Goal: Task Accomplishment & Management: Complete application form

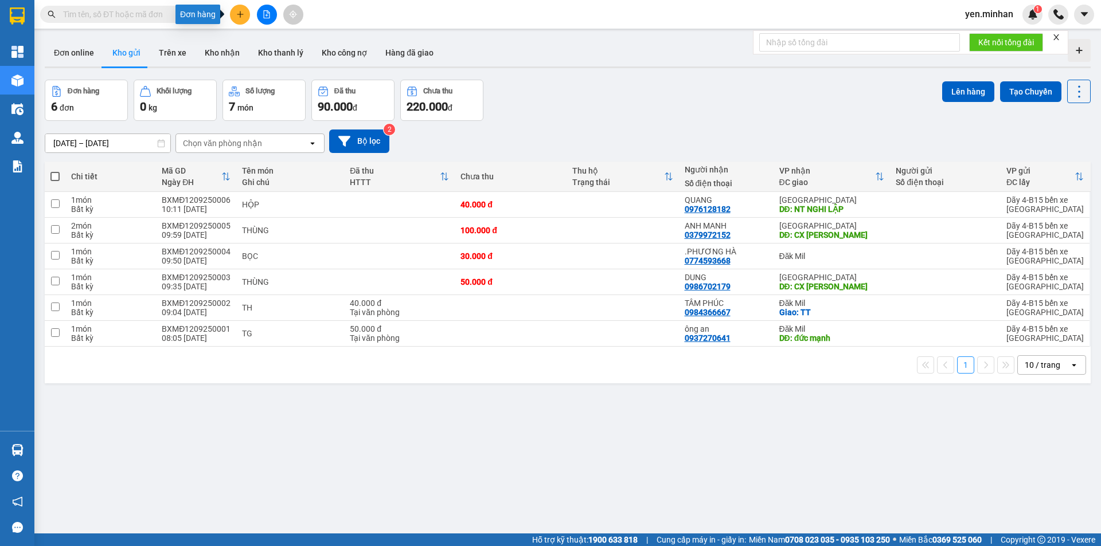
click at [237, 17] on icon "plus" at bounding box center [240, 14] width 8 height 8
click at [262, 41] on div "Tạo đơn hàng" at bounding box center [285, 43] width 50 height 13
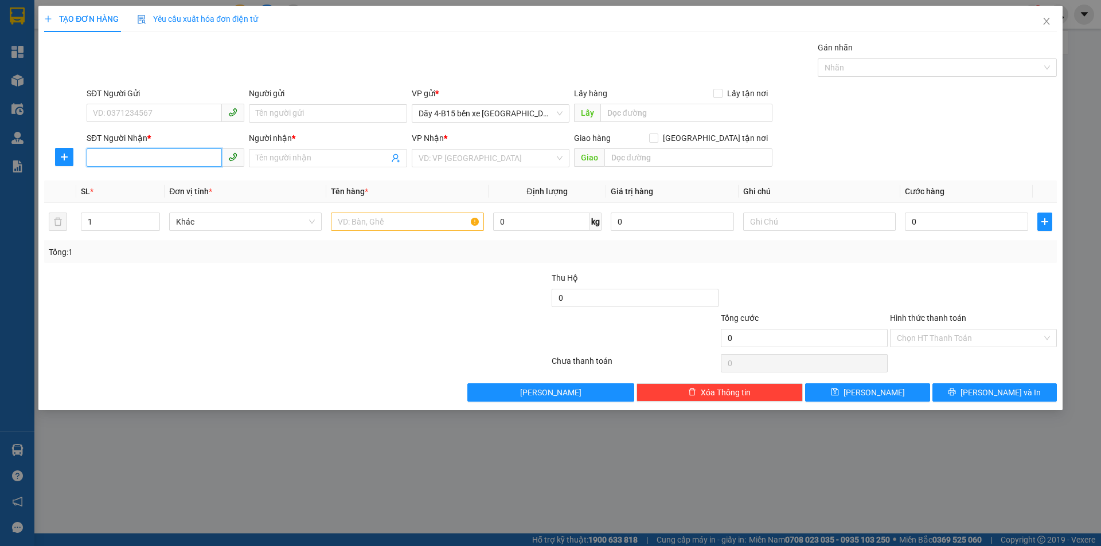
click at [152, 156] on input "SĐT Người Nhận *" at bounding box center [154, 157] width 135 height 18
click at [317, 154] on input "Người nhận *" at bounding box center [322, 158] width 132 height 13
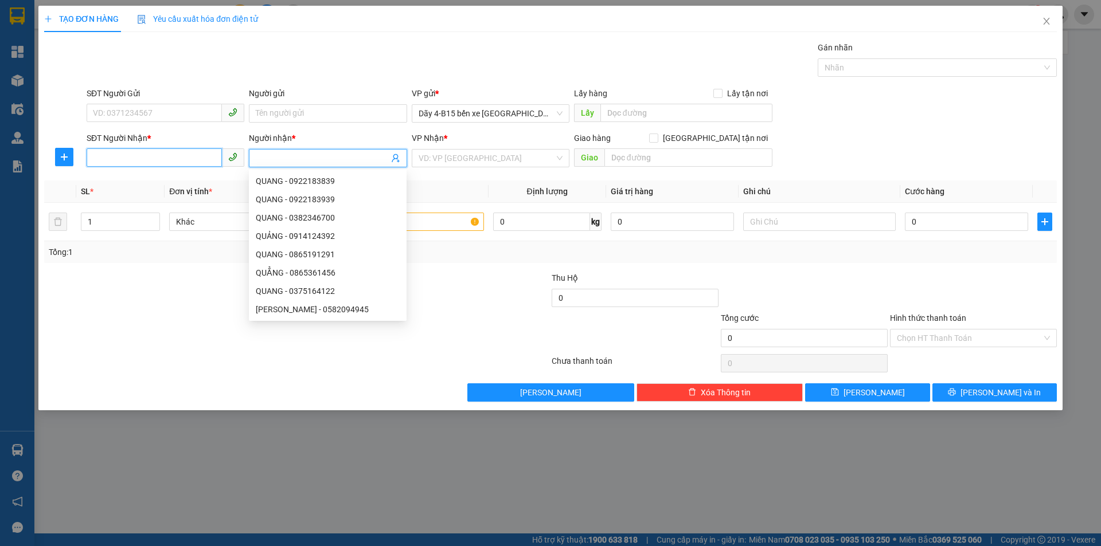
click at [165, 154] on input "SĐT Người Nhận *" at bounding box center [154, 157] width 135 height 18
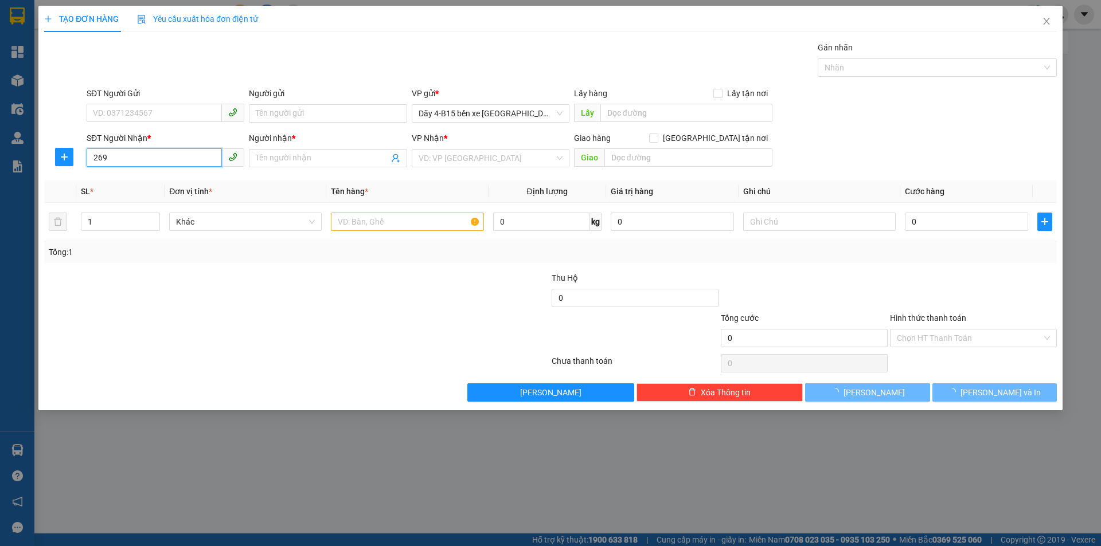
click at [165, 154] on input "269" at bounding box center [154, 157] width 135 height 18
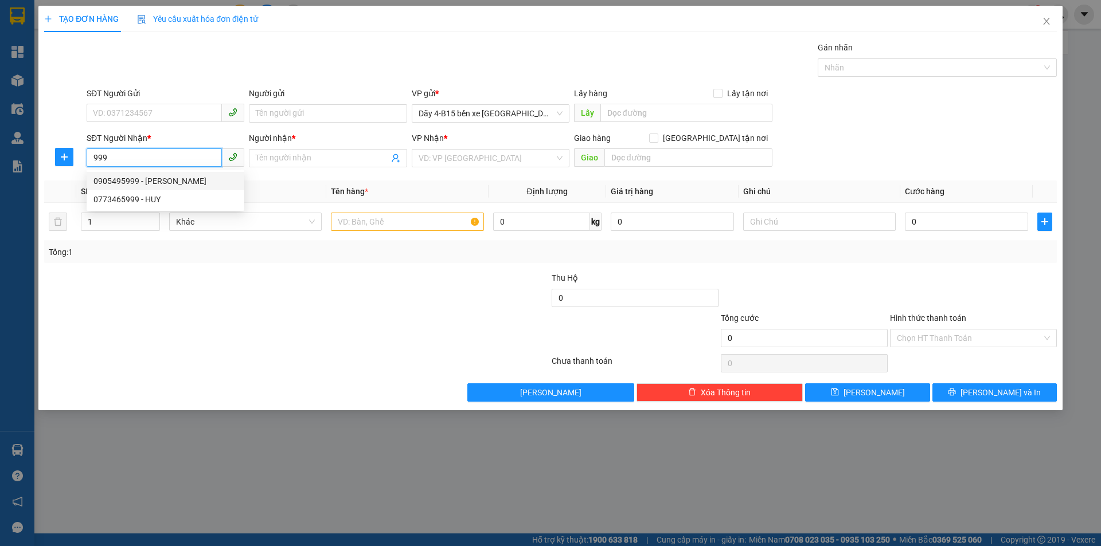
click at [178, 185] on div "0905495999 - [PERSON_NAME]" at bounding box center [165, 181] width 144 height 13
type input "0905495999"
type input "[PERSON_NAME]"
type input "0905495999"
click at [438, 217] on input "text" at bounding box center [407, 222] width 152 height 18
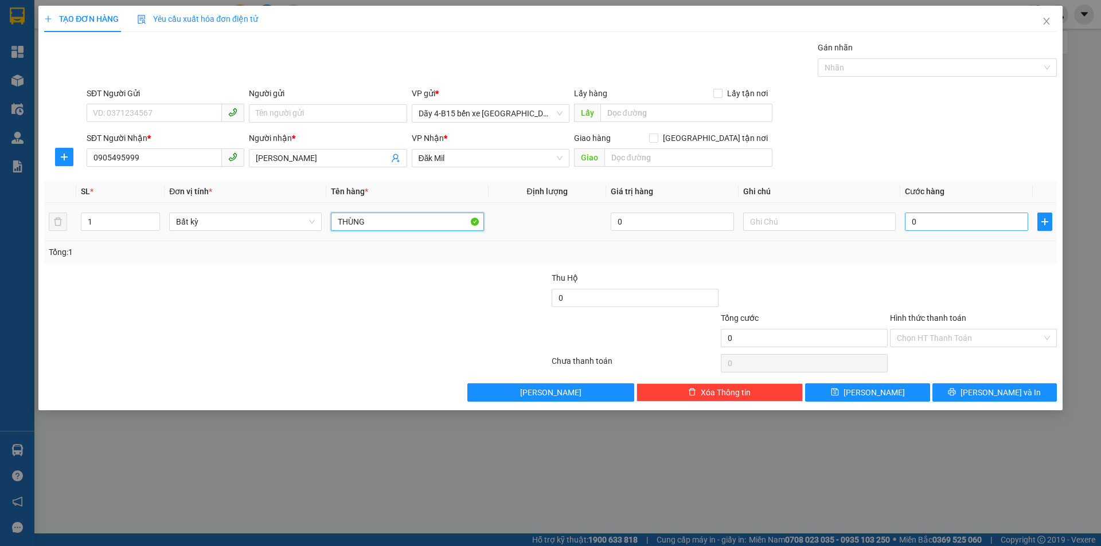
type input "THÙNG"
click at [926, 223] on input "0" at bounding box center [966, 222] width 123 height 18
type input "6"
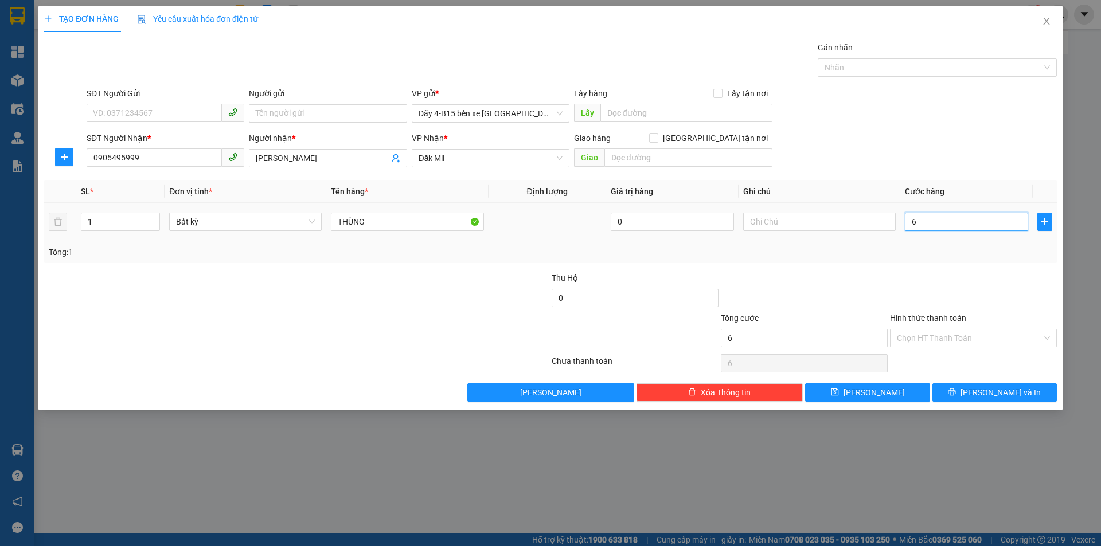
type input "60"
type input "60.000"
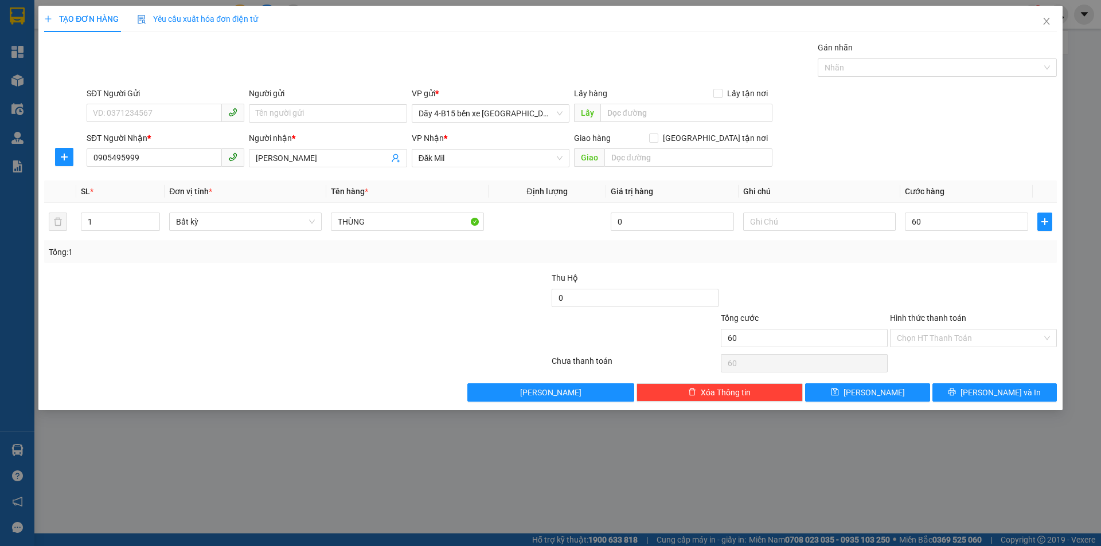
type input "60.000"
click at [921, 266] on div "Transit Pickup Surcharge Ids Transit Deliver Surcharge Ids Transit Deliver Surc…" at bounding box center [550, 221] width 1012 height 361
click at [936, 221] on input "60.000" at bounding box center [966, 222] width 123 height 18
type input "7"
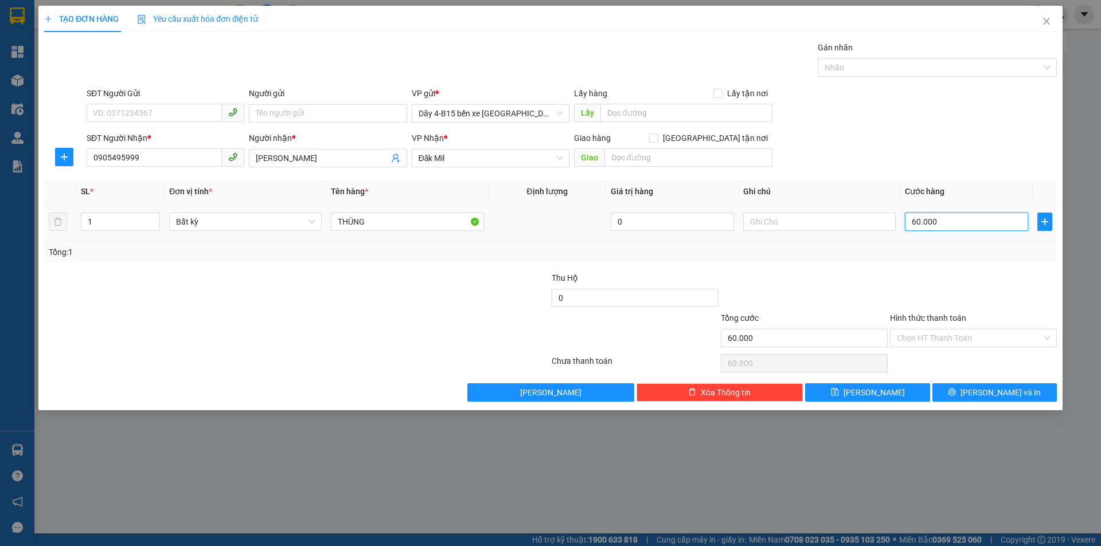
type input "7"
type input "70"
type input "70.000"
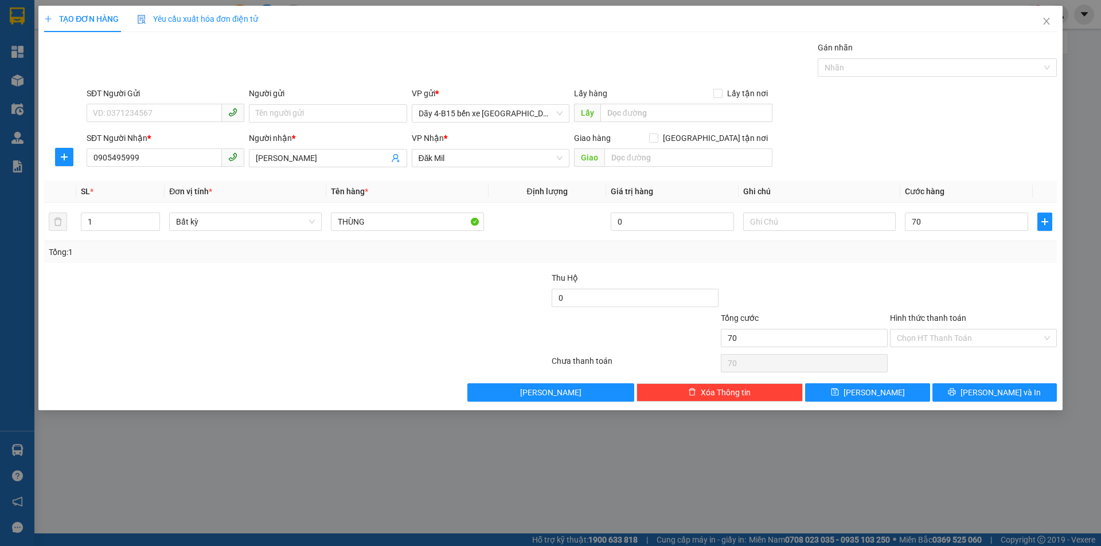
type input "70.000"
click at [940, 282] on div at bounding box center [973, 292] width 169 height 40
click at [682, 340] on div at bounding box center [634, 332] width 169 height 40
click at [170, 156] on input "SĐT Người Nhận *" at bounding box center [154, 157] width 135 height 18
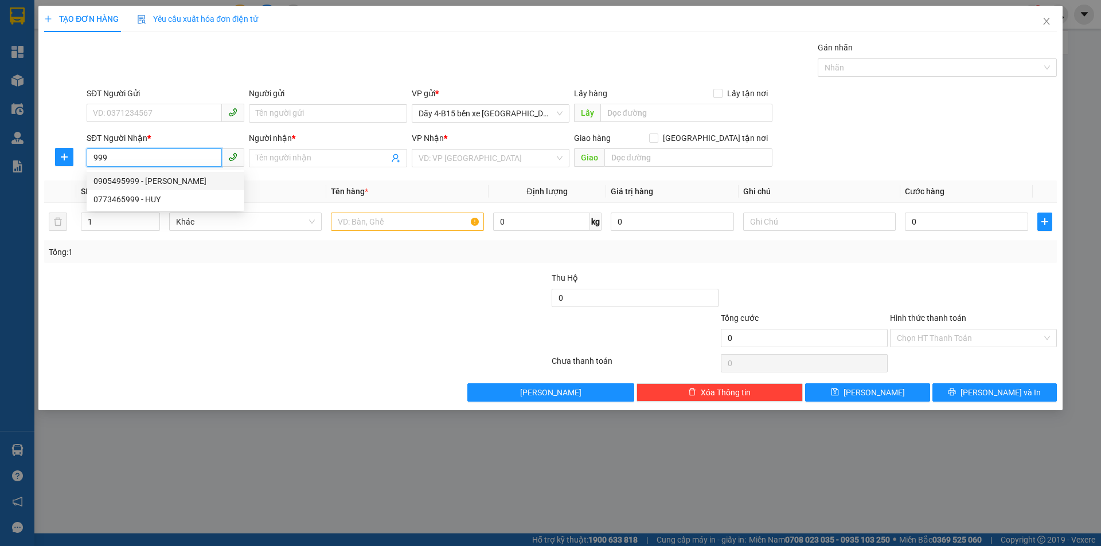
click at [171, 181] on div "0905495999 - [PERSON_NAME]" at bounding box center [165, 181] width 144 height 13
type input "0905495999"
type input "[PERSON_NAME]"
type input "0905495999"
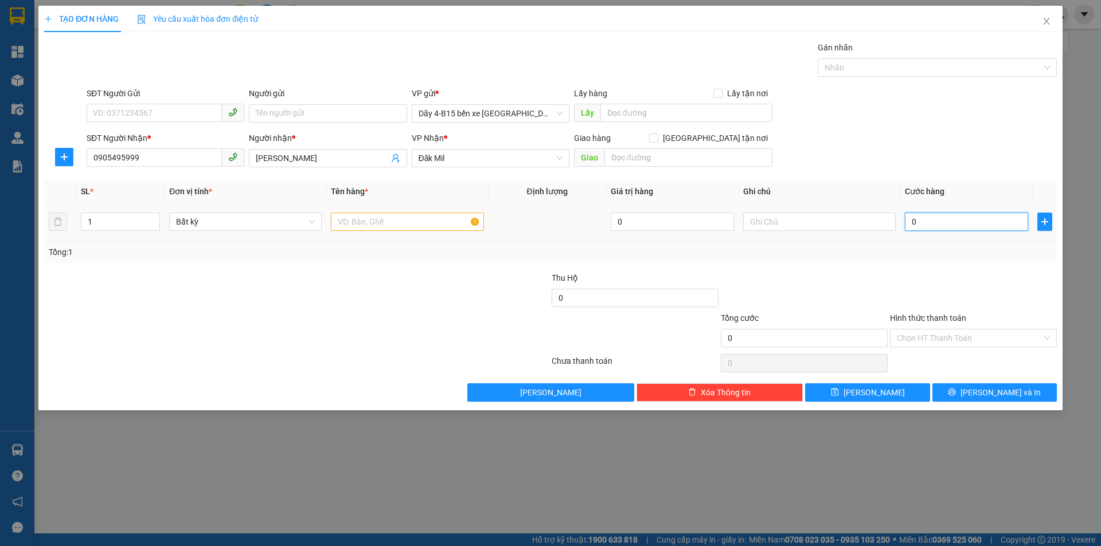
click at [931, 220] on input "0" at bounding box center [966, 222] width 123 height 18
type input "7"
type input "70"
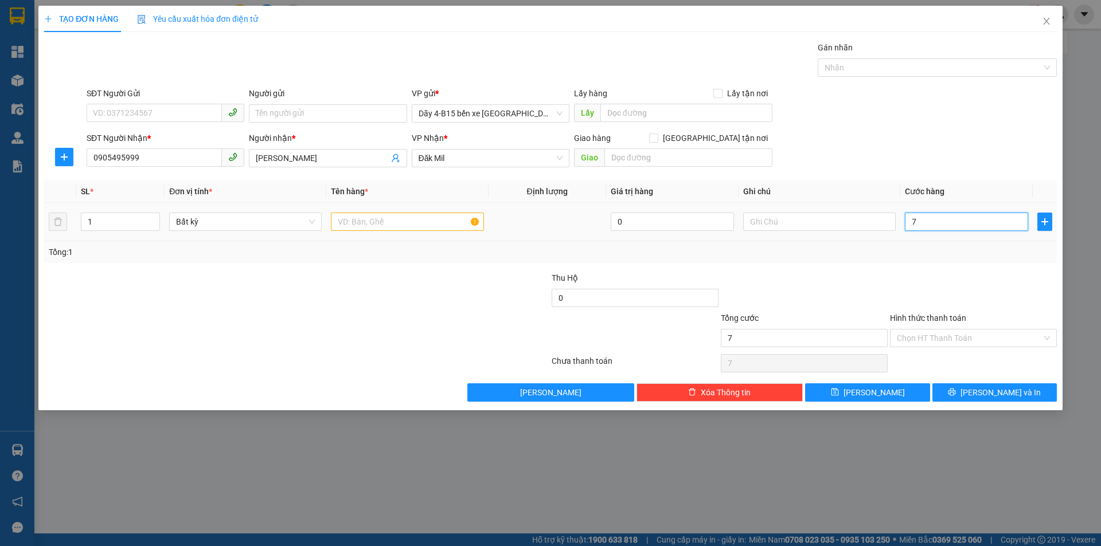
type input "70"
type input "70.000"
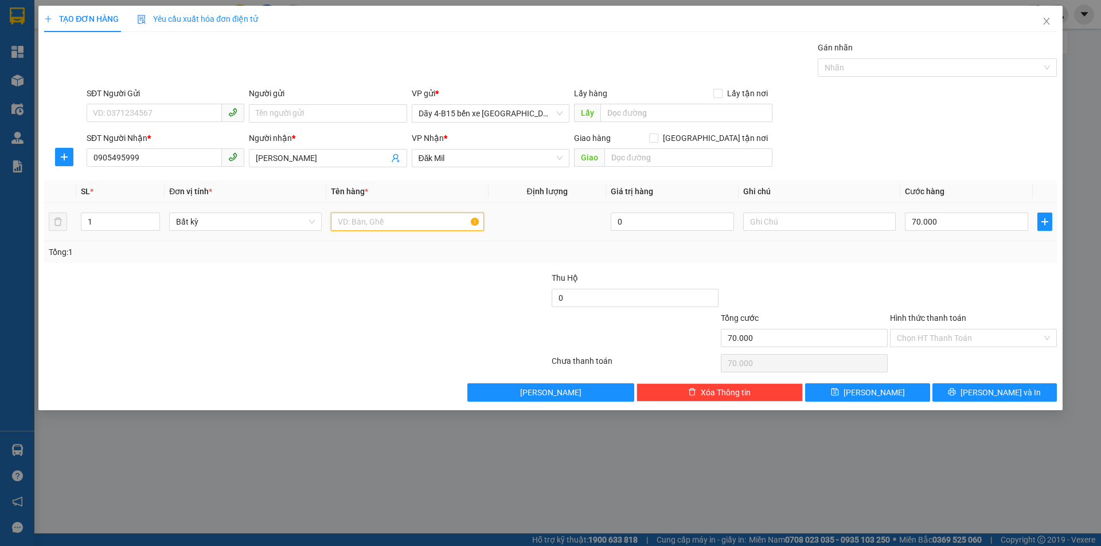
click at [394, 216] on input "text" at bounding box center [407, 222] width 152 height 18
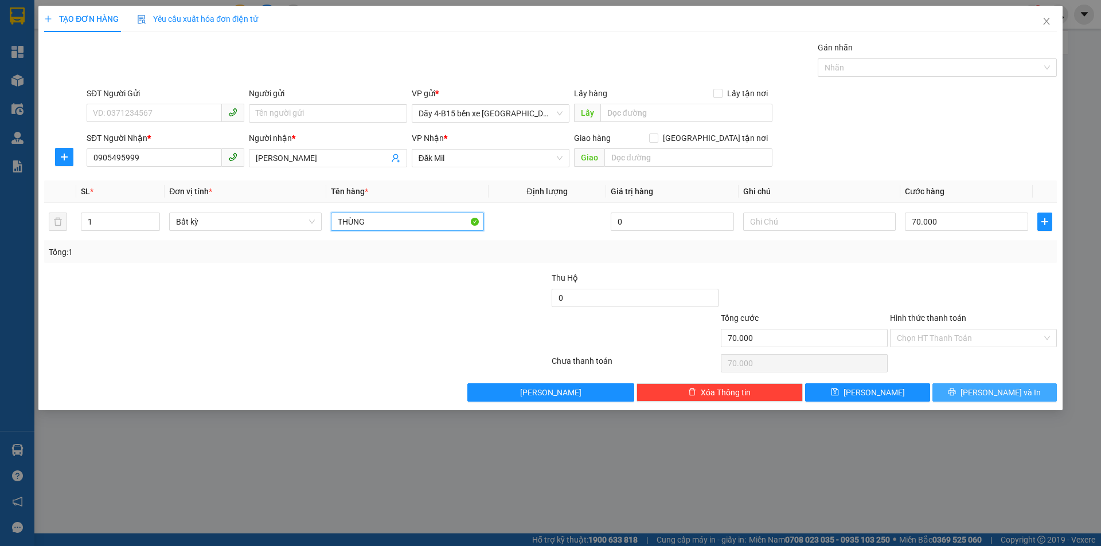
type input "THÙNG"
click at [913, 420] on div "TẠO ĐƠN HÀNG Yêu cầu xuất hóa đơn điện tử Transit Pickup Surcharge Ids Transit …" at bounding box center [550, 273] width 1101 height 546
click at [947, 391] on button "[PERSON_NAME] và In" at bounding box center [994, 392] width 124 height 18
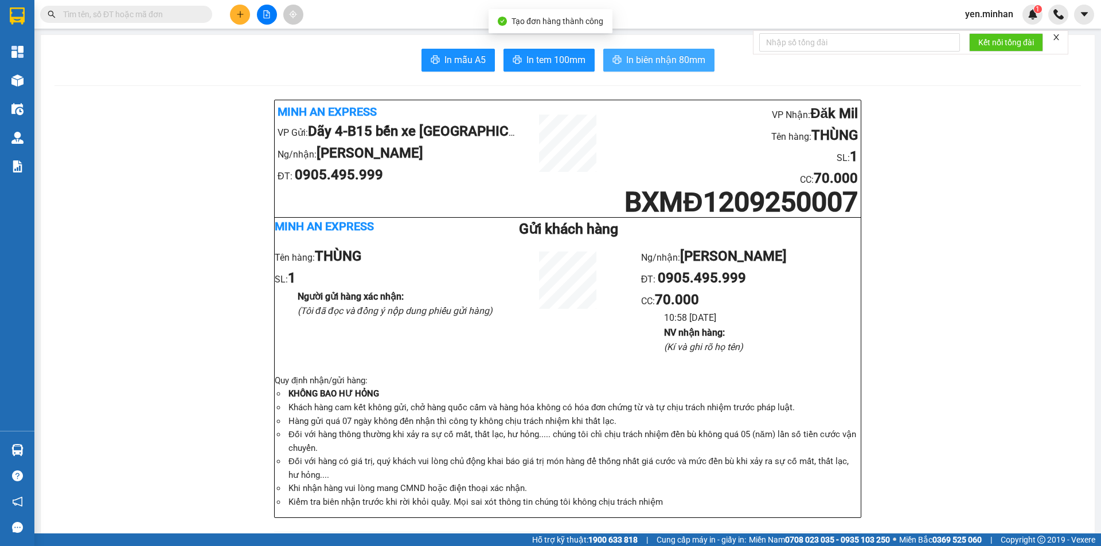
click at [647, 61] on span "In biên nhận 80mm" at bounding box center [665, 60] width 79 height 14
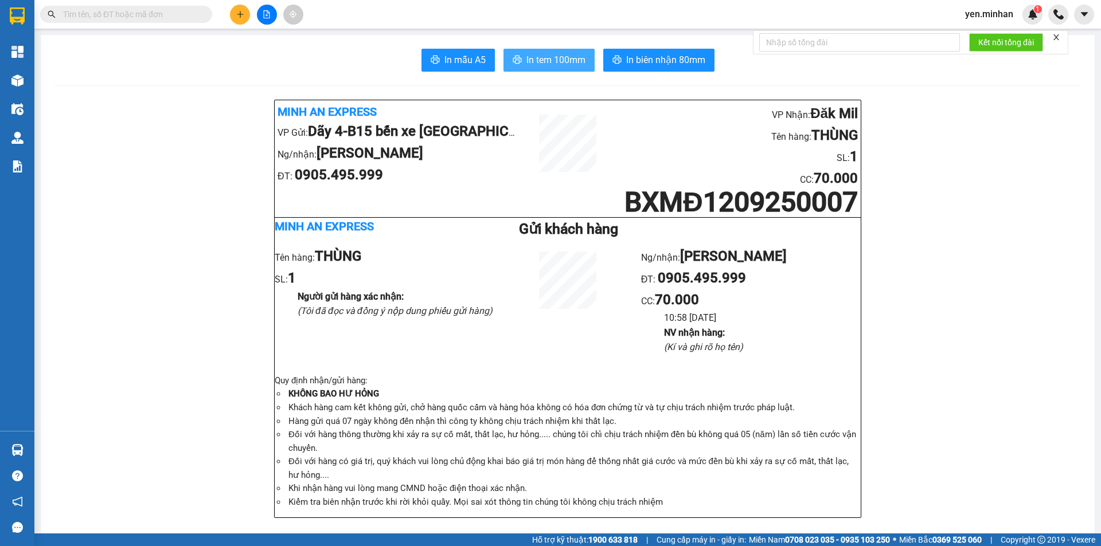
click at [570, 65] on span "In tem 100mm" at bounding box center [555, 60] width 59 height 14
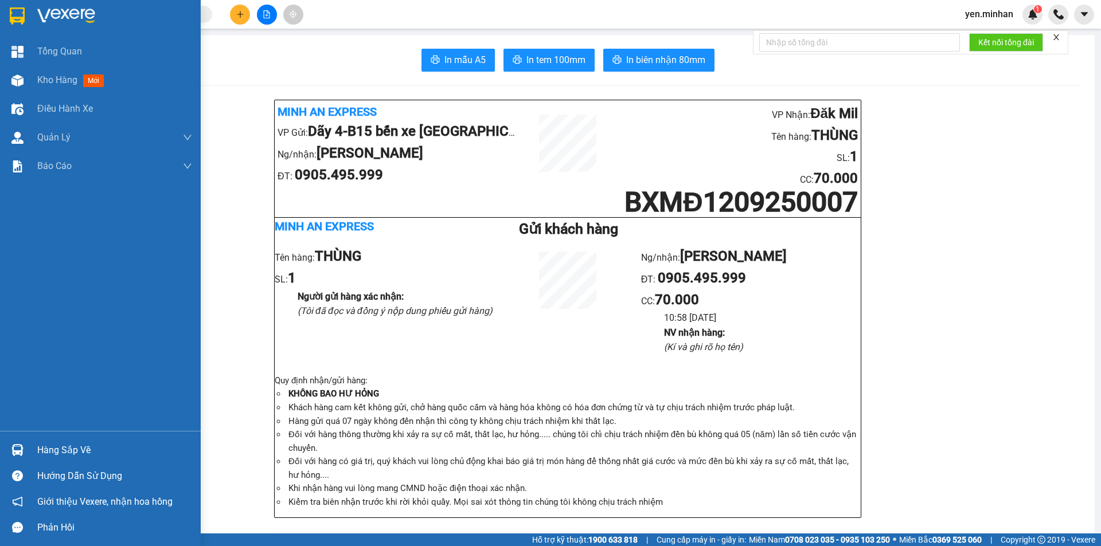
click at [15, 18] on img at bounding box center [17, 15] width 15 height 17
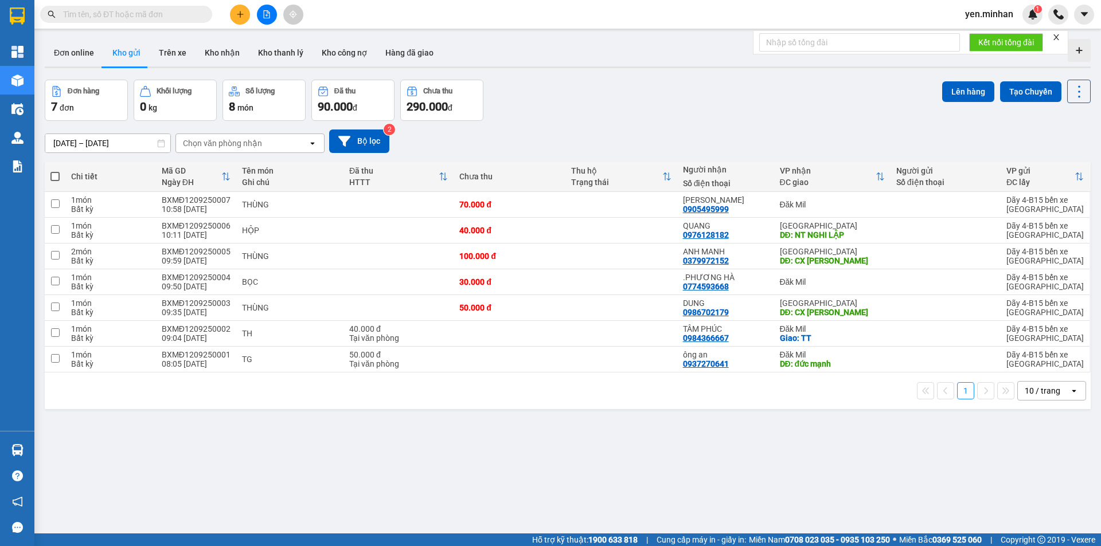
click at [279, 143] on div "Chọn văn phòng nhận" at bounding box center [242, 143] width 132 height 18
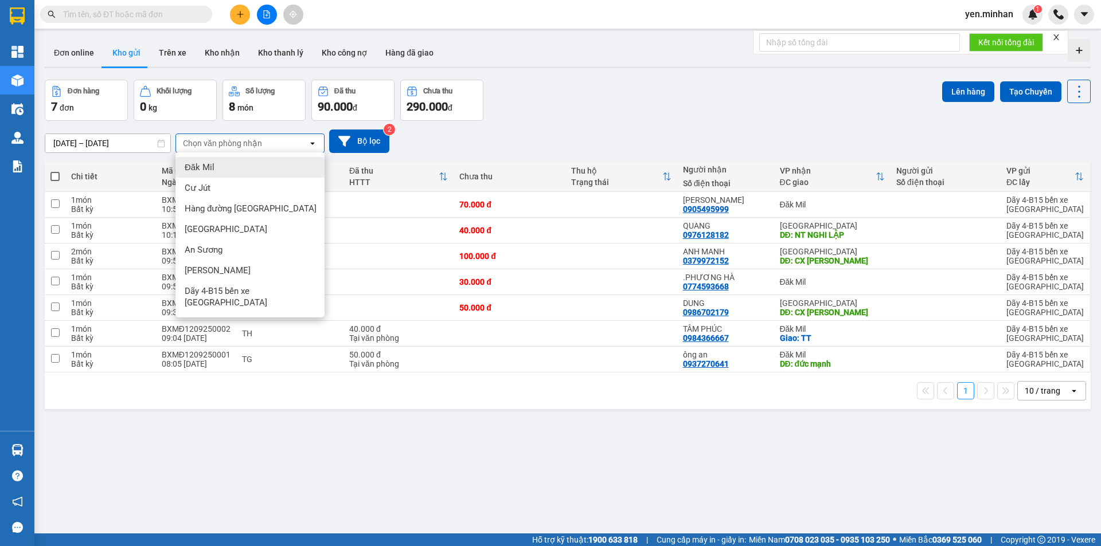
drag, startPoint x: 279, startPoint y: 143, endPoint x: 672, endPoint y: 134, distance: 393.9
click at [672, 134] on div "[DATE] – [DATE] Press the down arrow key to interact with the calendar and sele…" at bounding box center [568, 142] width 1046 height 24
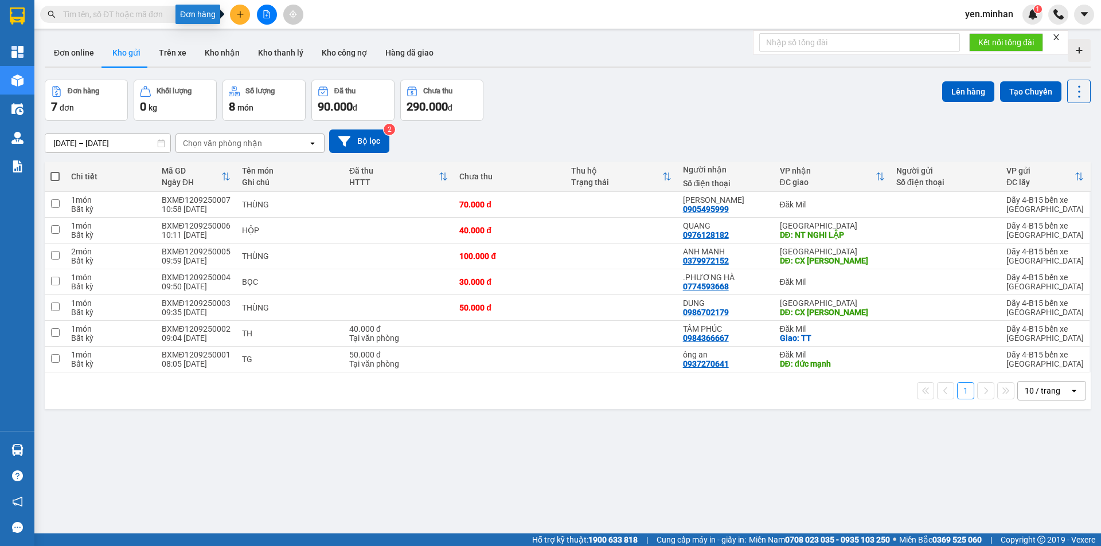
click at [242, 14] on icon "plus" at bounding box center [240, 14] width 6 height 1
click at [257, 48] on div "Tạo đơn hàng" at bounding box center [280, 43] width 86 height 22
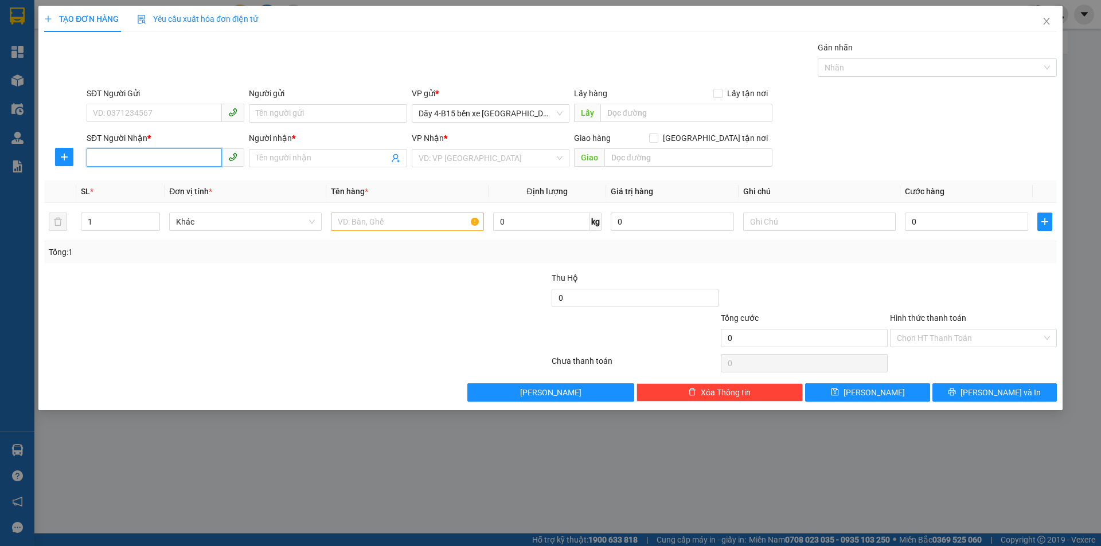
click at [158, 159] on input "SĐT Người Nhận *" at bounding box center [154, 157] width 135 height 18
type input "0336034848"
click at [173, 187] on div "0336034848 - MINH TÀNG" at bounding box center [165, 181] width 144 height 13
type input "MINH TÀNG"
type input "0336034848"
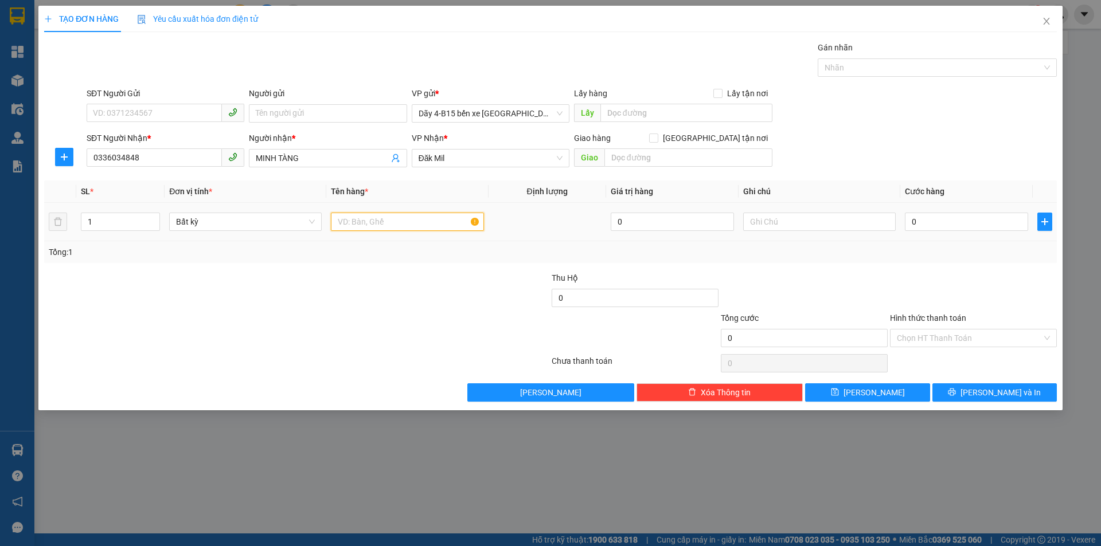
click at [452, 225] on input "text" at bounding box center [407, 222] width 152 height 18
type input "CỤC"
click at [934, 232] on div "0" at bounding box center [966, 221] width 123 height 23
click at [934, 222] on input "0" at bounding box center [966, 222] width 123 height 18
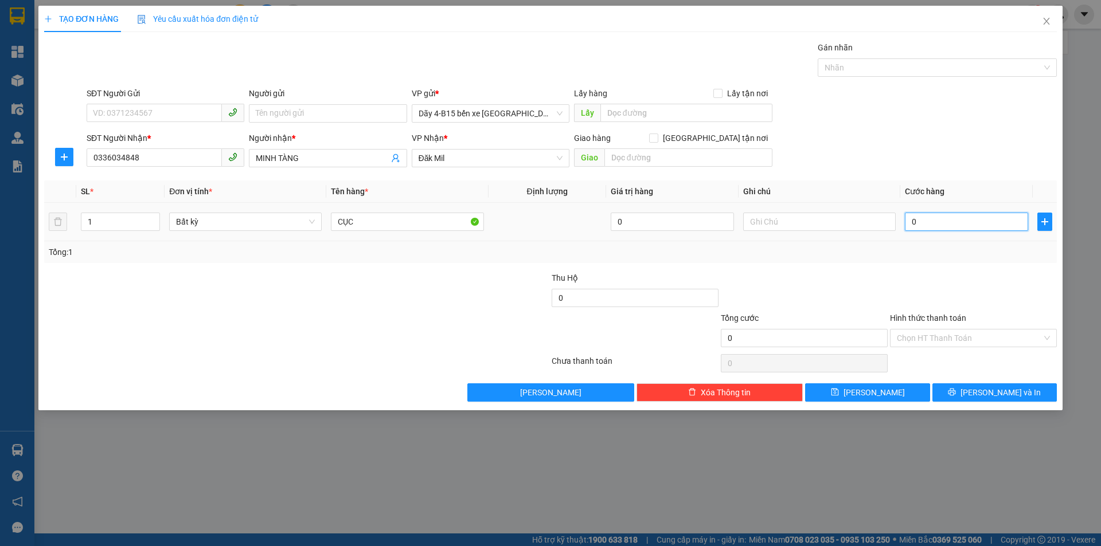
type input "5"
type input "50"
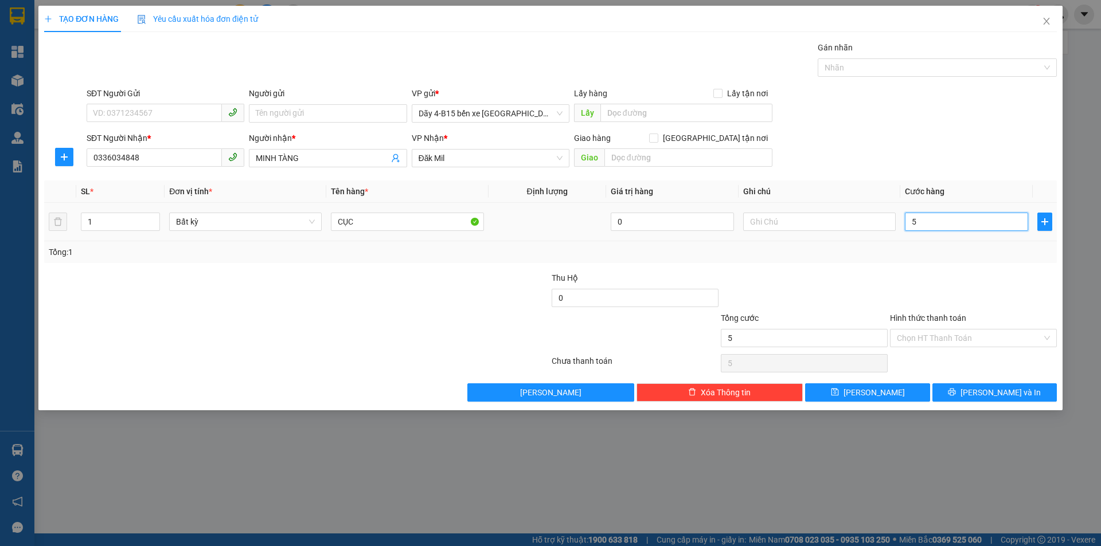
type input "50"
type input "50.000"
click at [898, 294] on div at bounding box center [973, 292] width 169 height 40
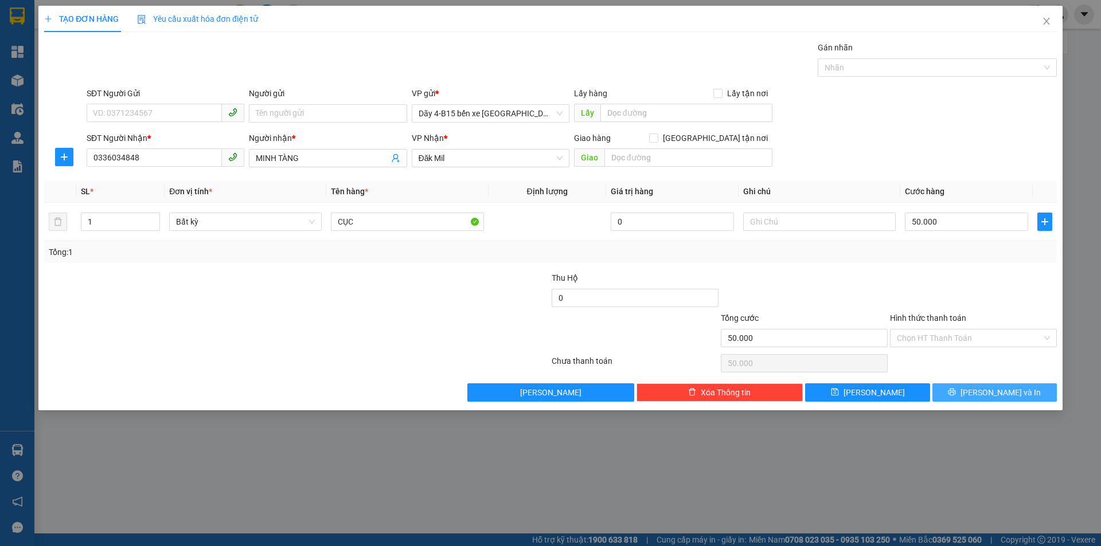
click at [1015, 392] on span "[PERSON_NAME] và In" at bounding box center [1000, 392] width 80 height 13
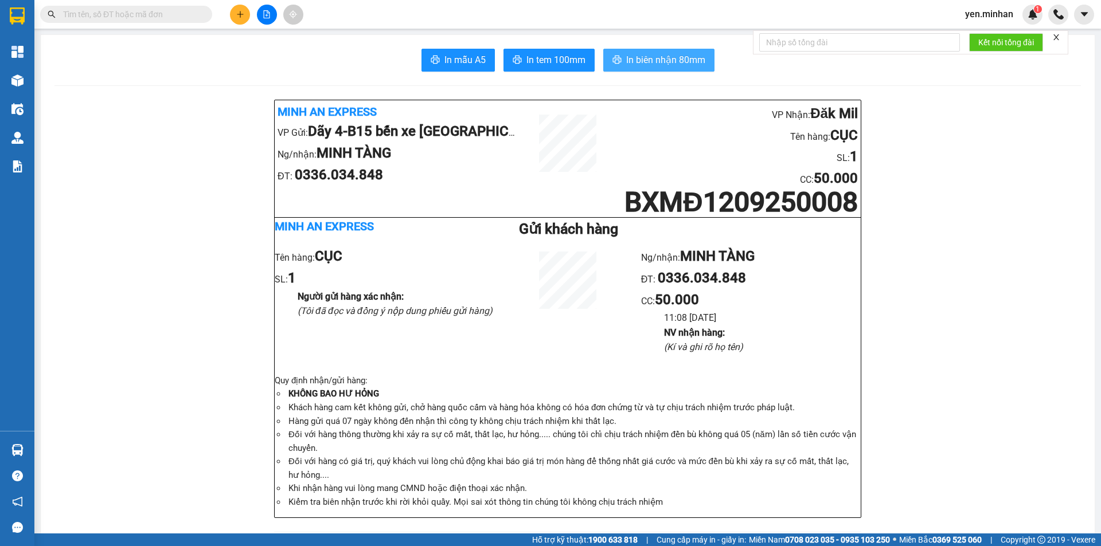
click at [660, 59] on span "In biên nhận 80mm" at bounding box center [665, 60] width 79 height 14
click at [549, 59] on span "In tem 100mm" at bounding box center [555, 60] width 59 height 14
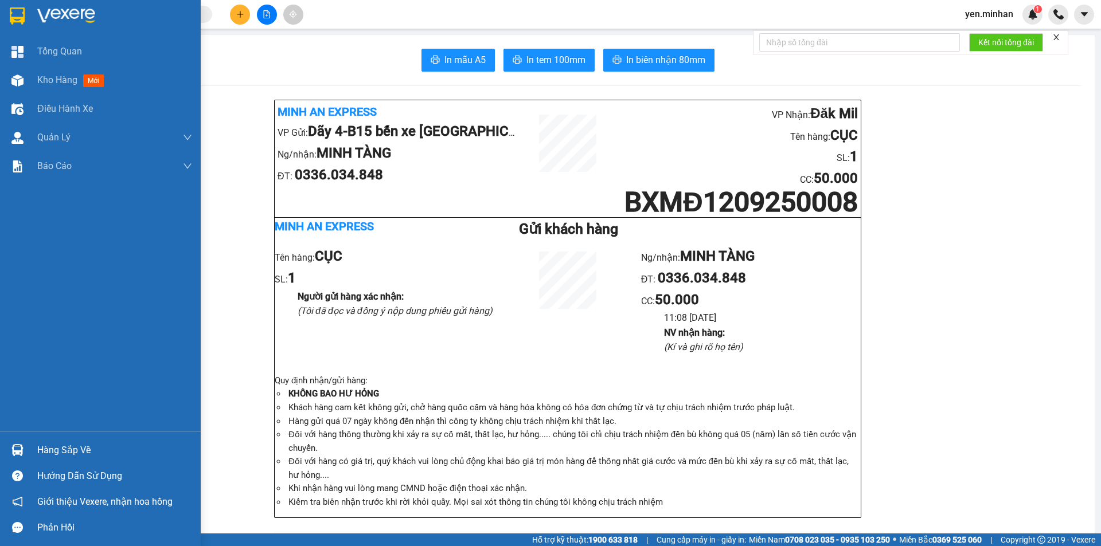
click at [14, 12] on img at bounding box center [17, 15] width 15 height 17
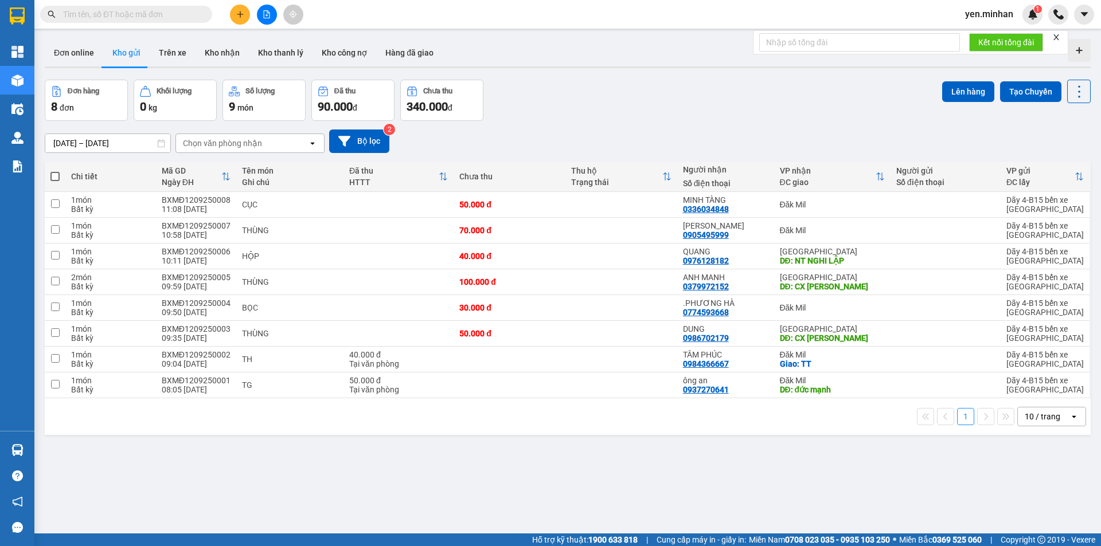
click at [603, 108] on div "Đơn hàng 8 đơn Khối lượng 0 kg Số lượng 9 món Đã thu 90.000 đ Chưa thu 340.000 …" at bounding box center [568, 100] width 1046 height 41
click at [242, 14] on icon "plus" at bounding box center [240, 14] width 8 height 8
click at [257, 42] on div "Tạo đơn hàng" at bounding box center [280, 43] width 86 height 22
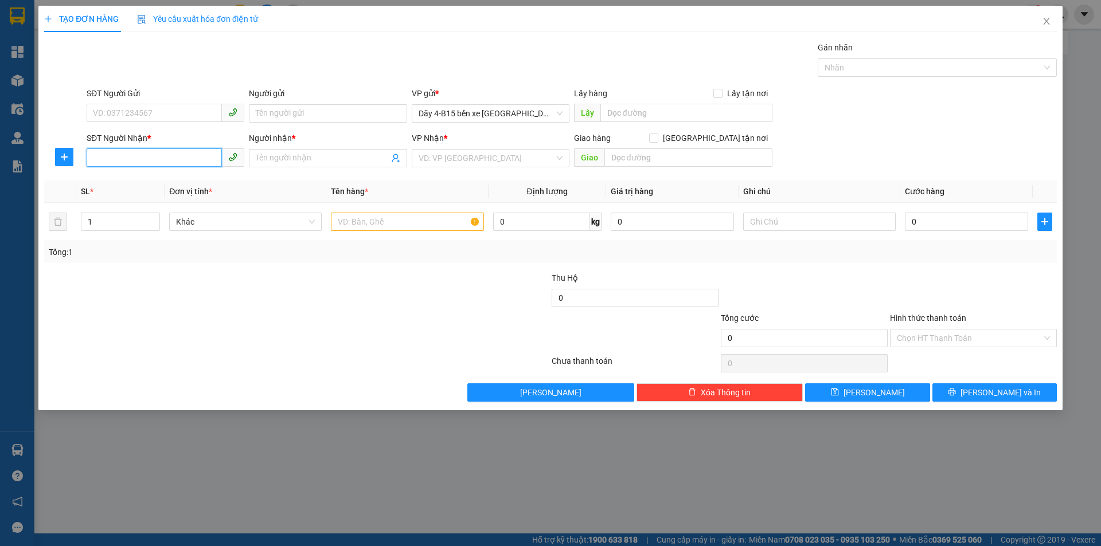
click at [164, 159] on input "SĐT Người Nhận *" at bounding box center [154, 157] width 135 height 18
click at [165, 158] on input "SĐT Người Nhận *" at bounding box center [154, 157] width 135 height 18
type input "0386668349"
click at [165, 185] on div "0386668349 - THU" at bounding box center [165, 181] width 144 height 13
type input "THU"
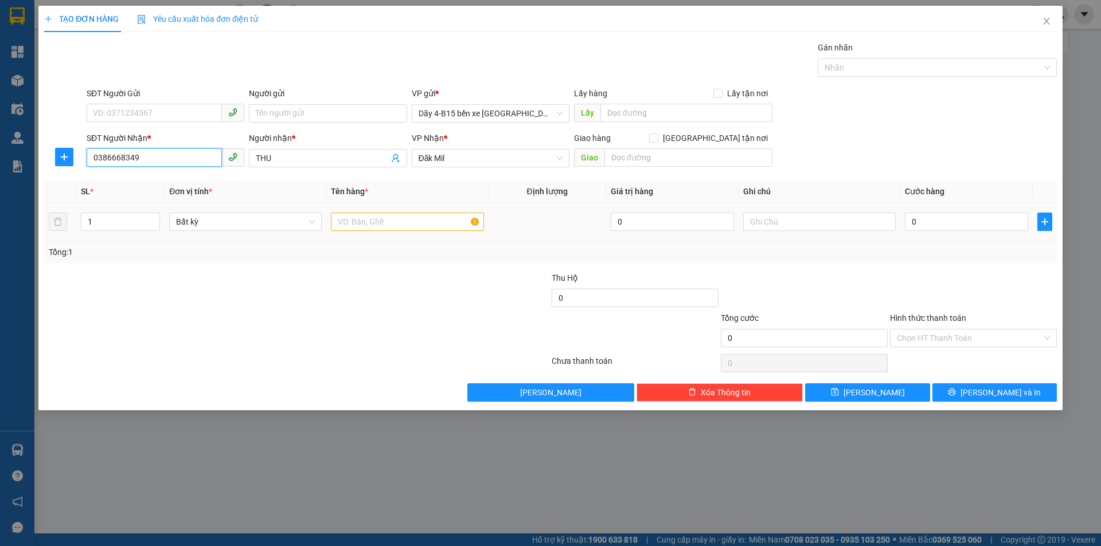
type input "0386668349"
click at [448, 221] on input "text" at bounding box center [407, 222] width 152 height 18
type input "THÙNG DÀI"
click at [923, 221] on input "0" at bounding box center [966, 222] width 123 height 18
type input "5"
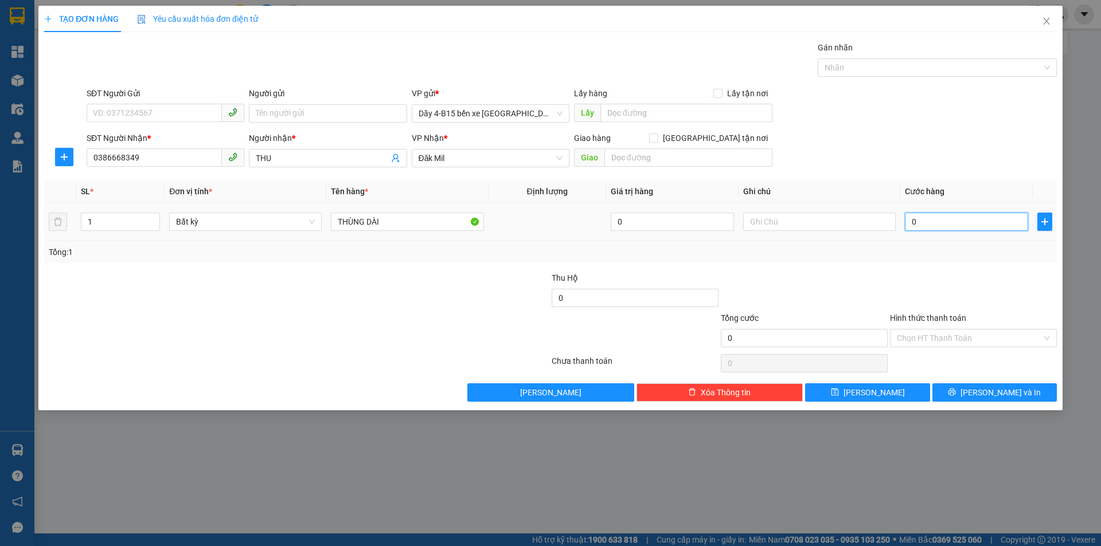
type input "5"
type input "50"
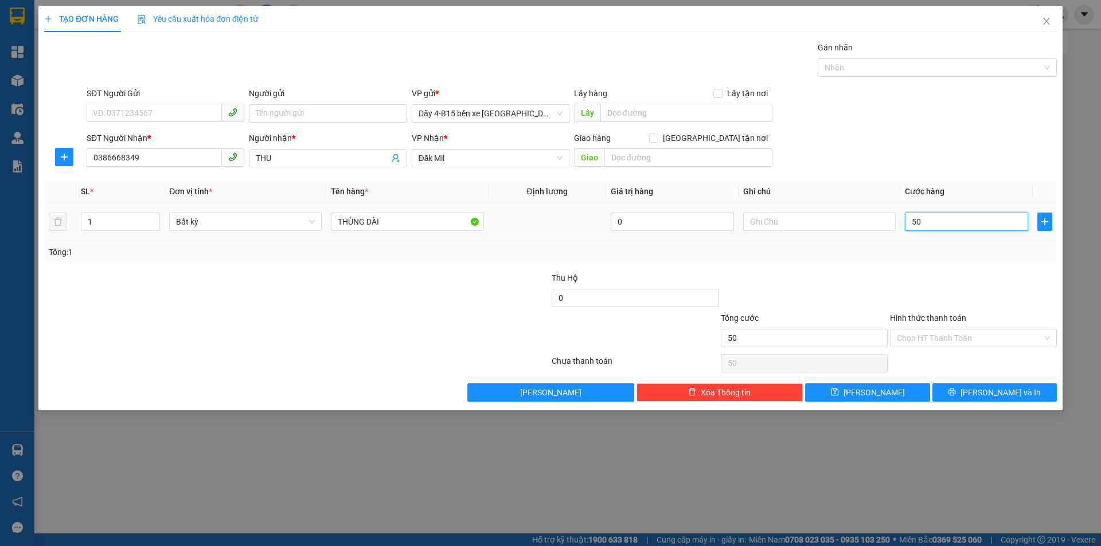
type input "500"
type input "5.000"
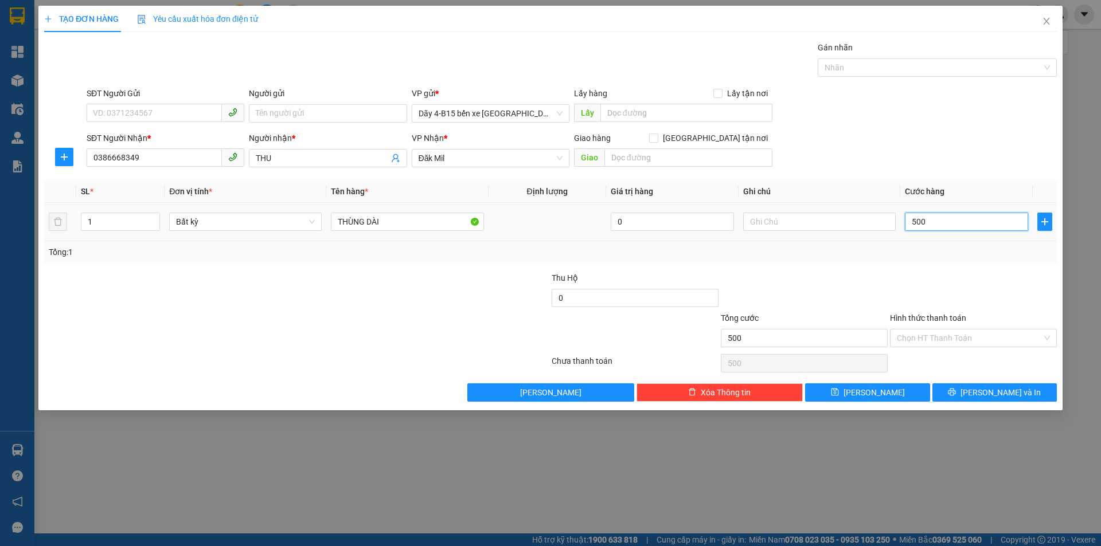
type input "5.000"
type input "50.000"
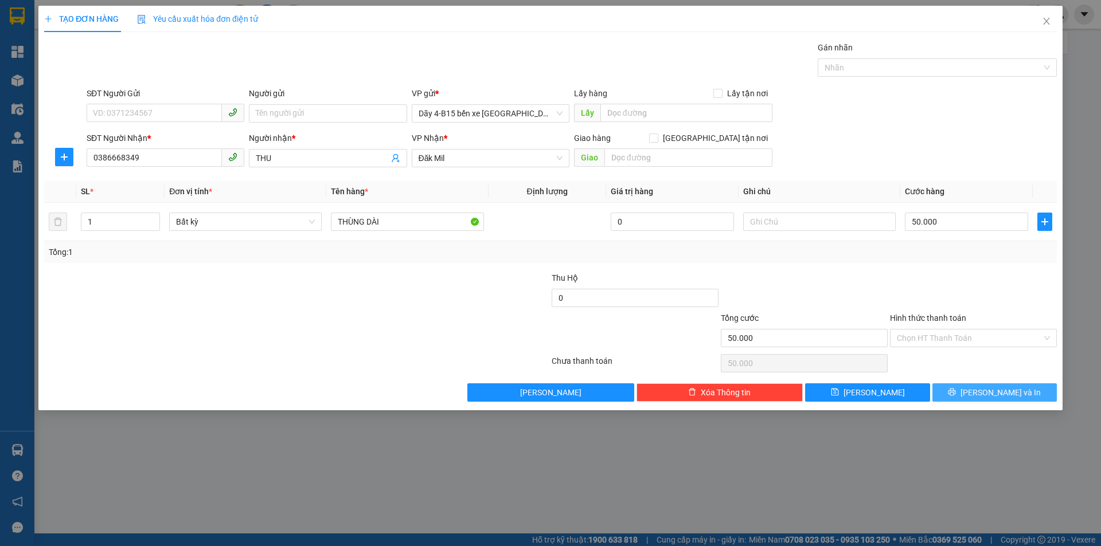
click at [991, 390] on span "[PERSON_NAME] và In" at bounding box center [1000, 392] width 80 height 13
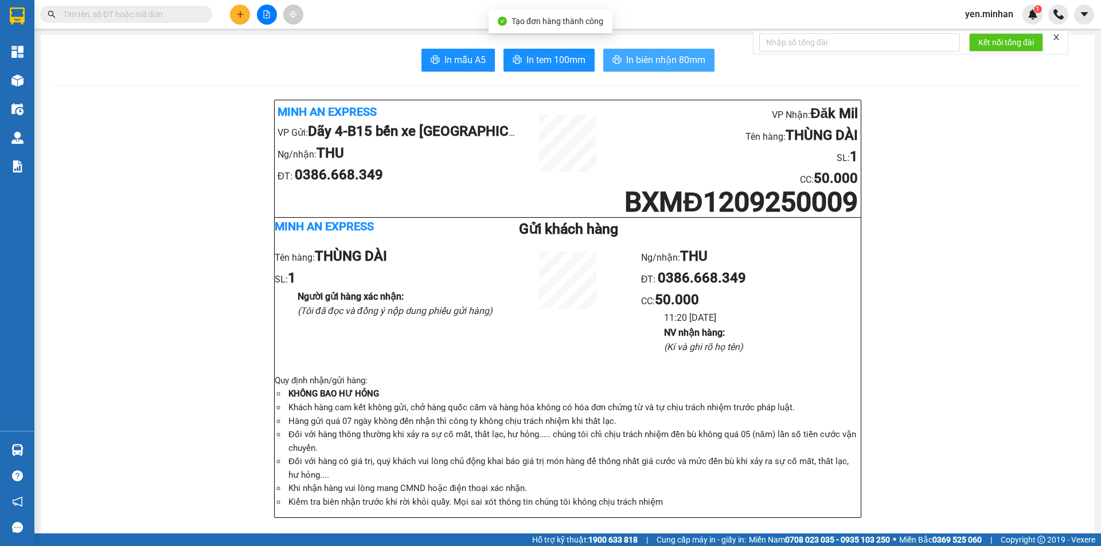
click at [689, 61] on span "In biên nhận 80mm" at bounding box center [665, 60] width 79 height 14
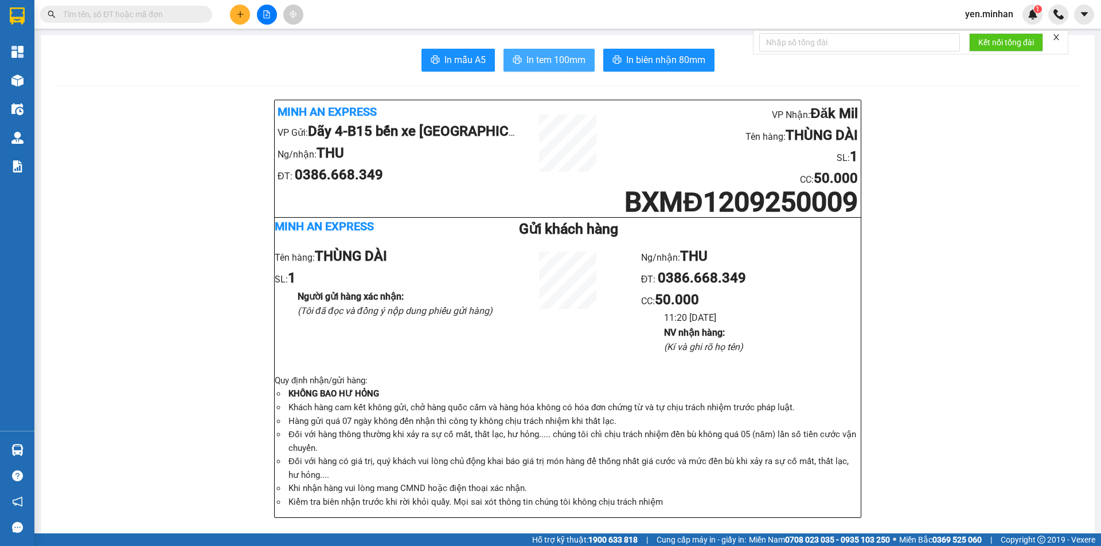
click at [562, 66] on span "In tem 100mm" at bounding box center [555, 60] width 59 height 14
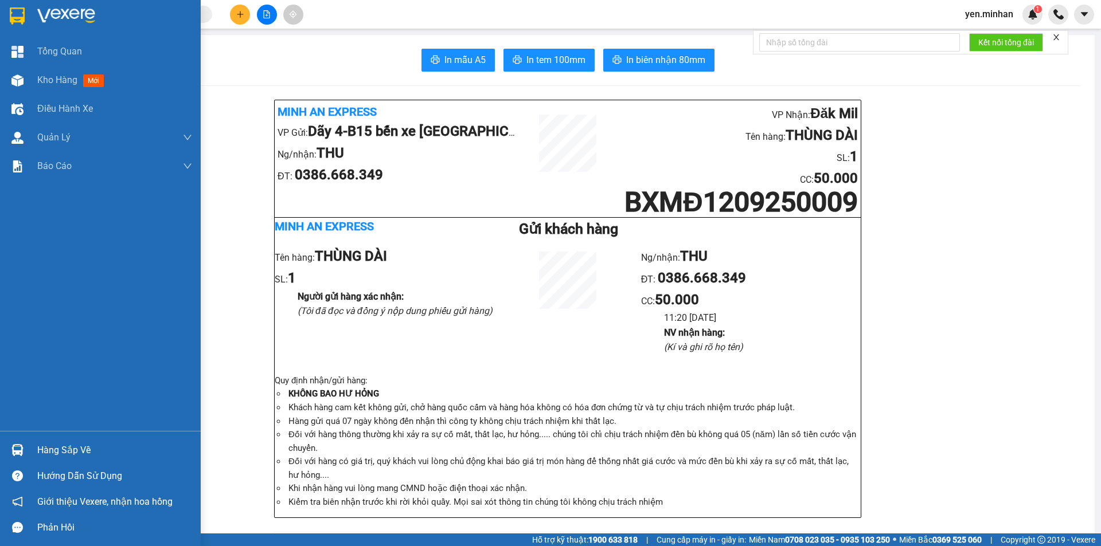
click at [15, 16] on img at bounding box center [17, 15] width 15 height 17
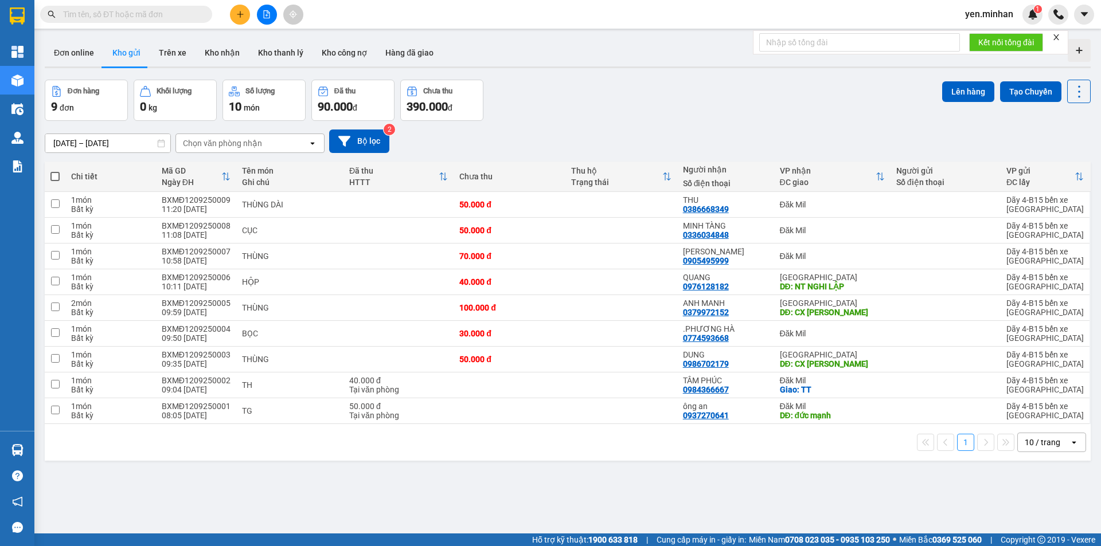
click at [1026, 444] on div "10 / trang" at bounding box center [1042, 442] width 36 height 11
click at [1025, 419] on span "100 / trang" at bounding box center [1038, 417] width 41 height 11
click at [54, 176] on span at bounding box center [54, 176] width 9 height 9
click at [55, 171] on input "checkbox" at bounding box center [55, 171] width 0 height 0
checkbox input "true"
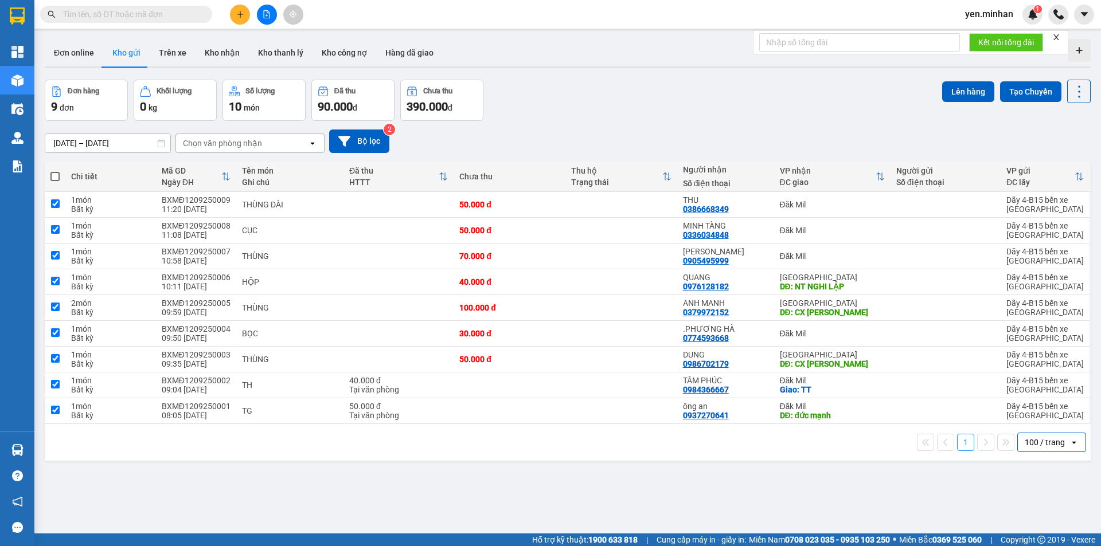
checkbox input "true"
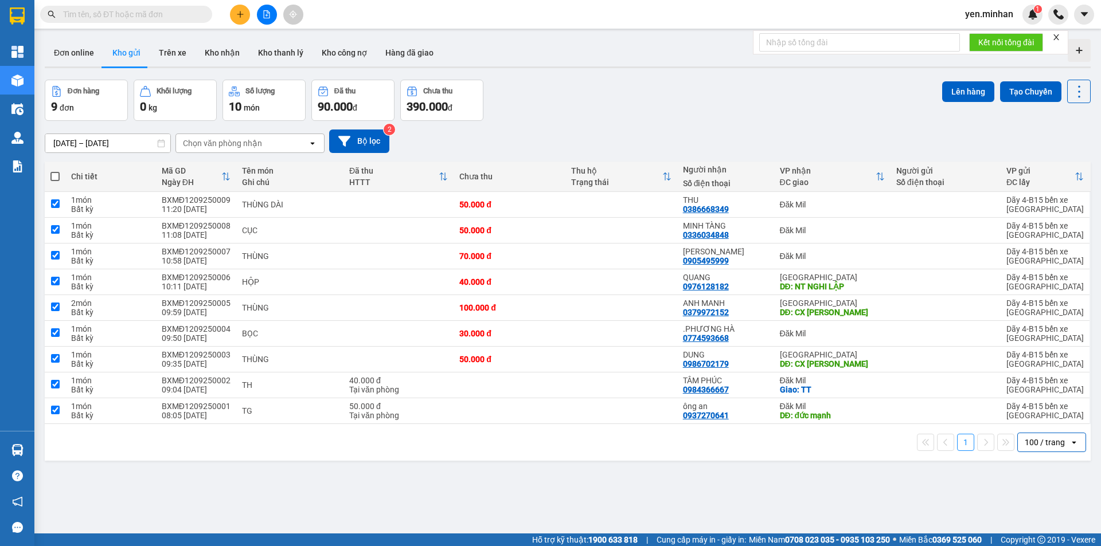
checkbox input "true"
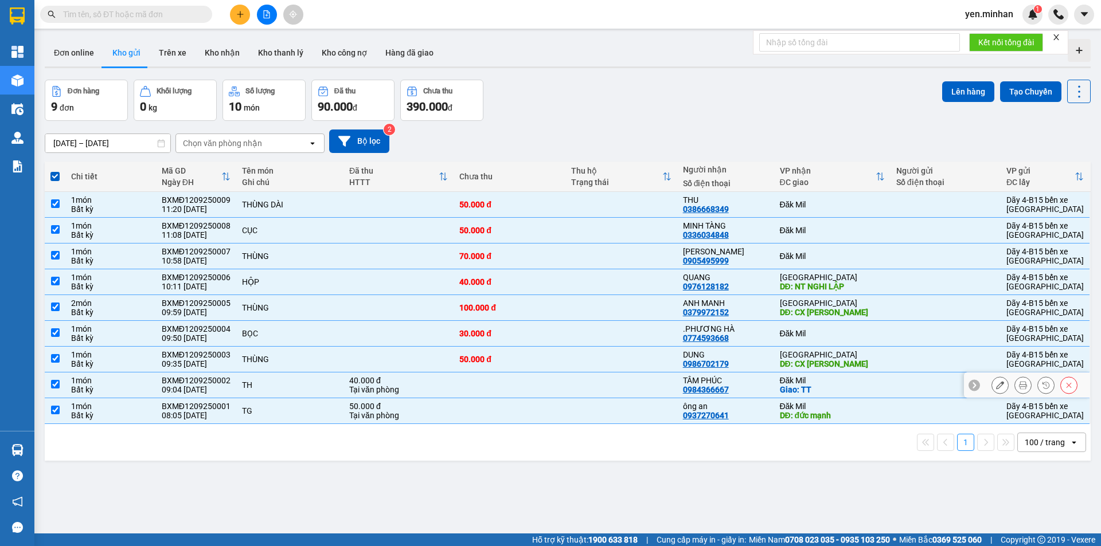
click at [54, 383] on input "checkbox" at bounding box center [55, 384] width 9 height 9
checkbox input "false"
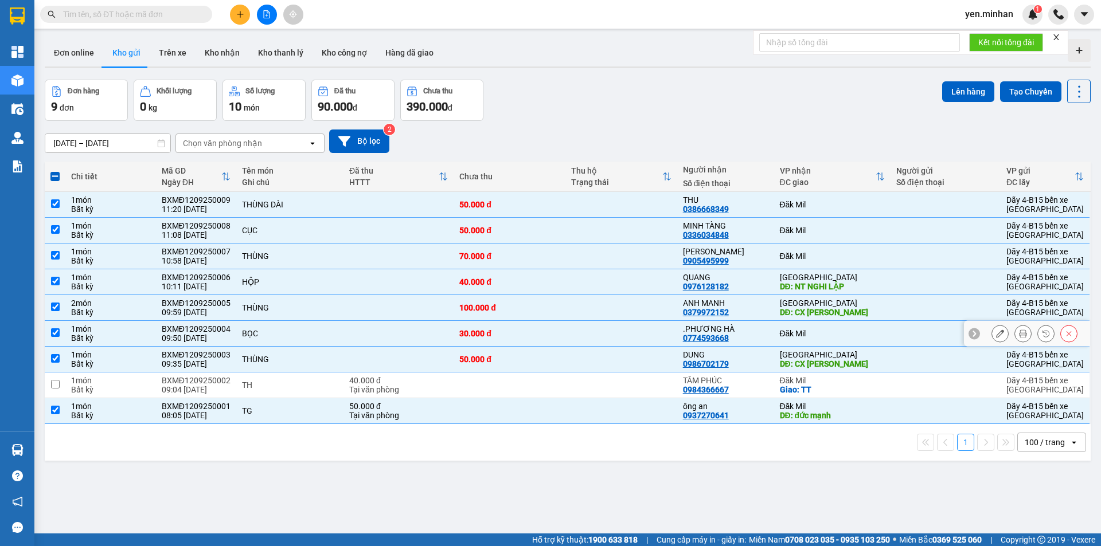
click at [56, 331] on input "checkbox" at bounding box center [55, 332] width 9 height 9
checkbox input "false"
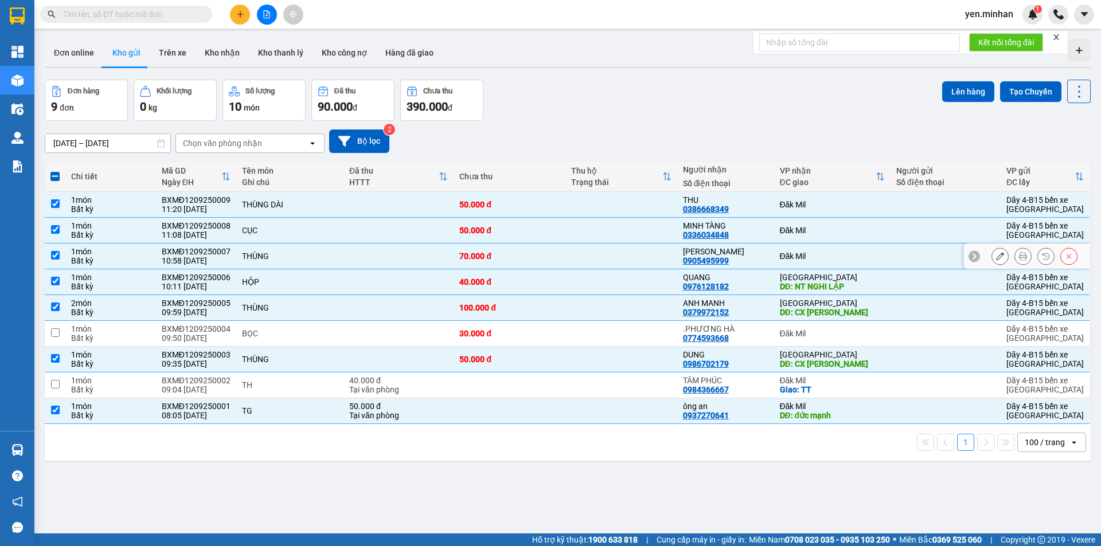
click at [54, 254] on input "checkbox" at bounding box center [55, 255] width 9 height 9
checkbox input "false"
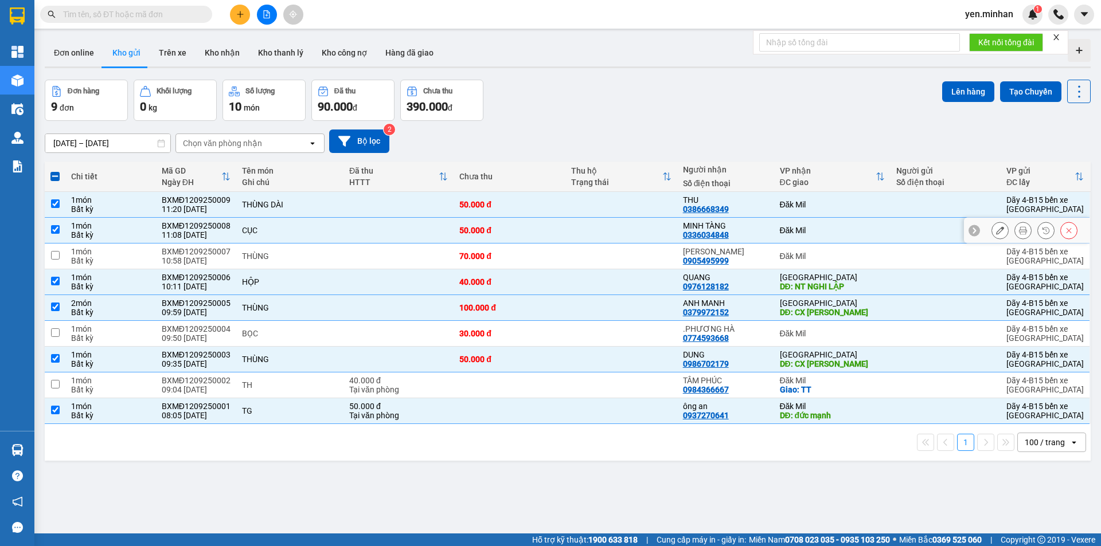
click at [56, 227] on input "checkbox" at bounding box center [55, 229] width 9 height 9
checkbox input "false"
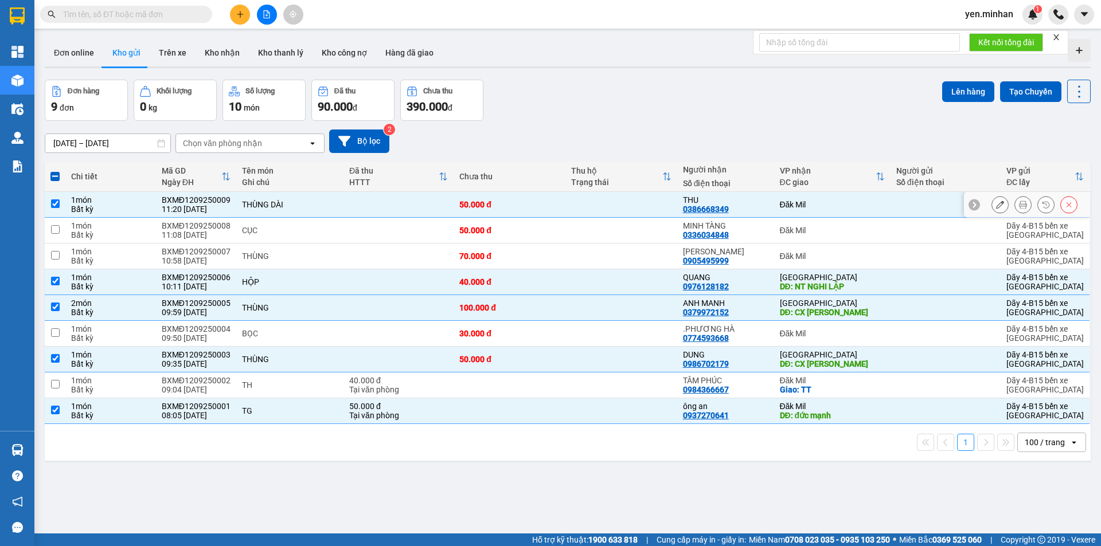
click at [57, 203] on input "checkbox" at bounding box center [55, 203] width 9 height 9
checkbox input "false"
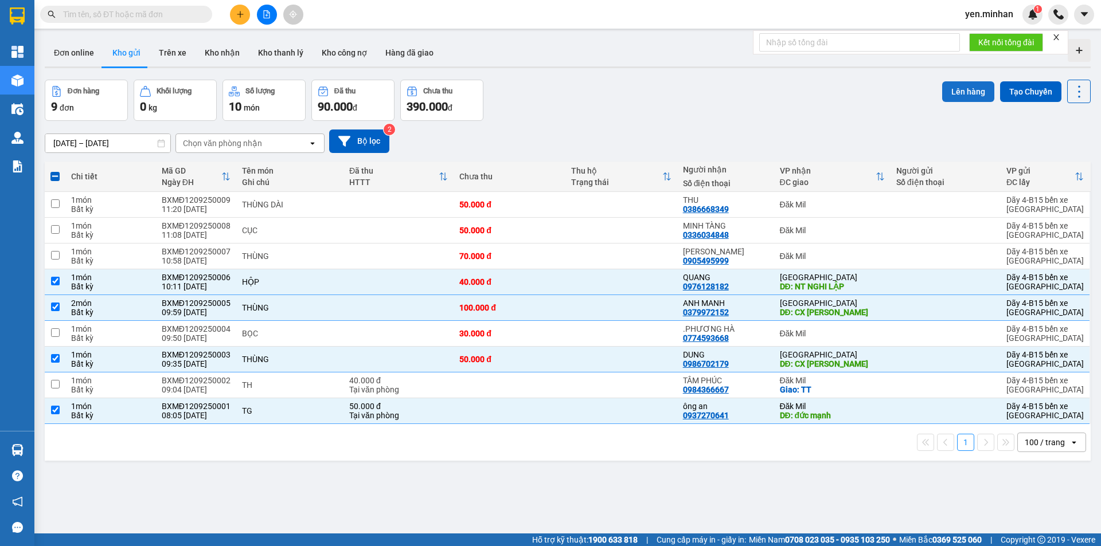
click at [965, 95] on button "Lên hàng" at bounding box center [968, 91] width 52 height 21
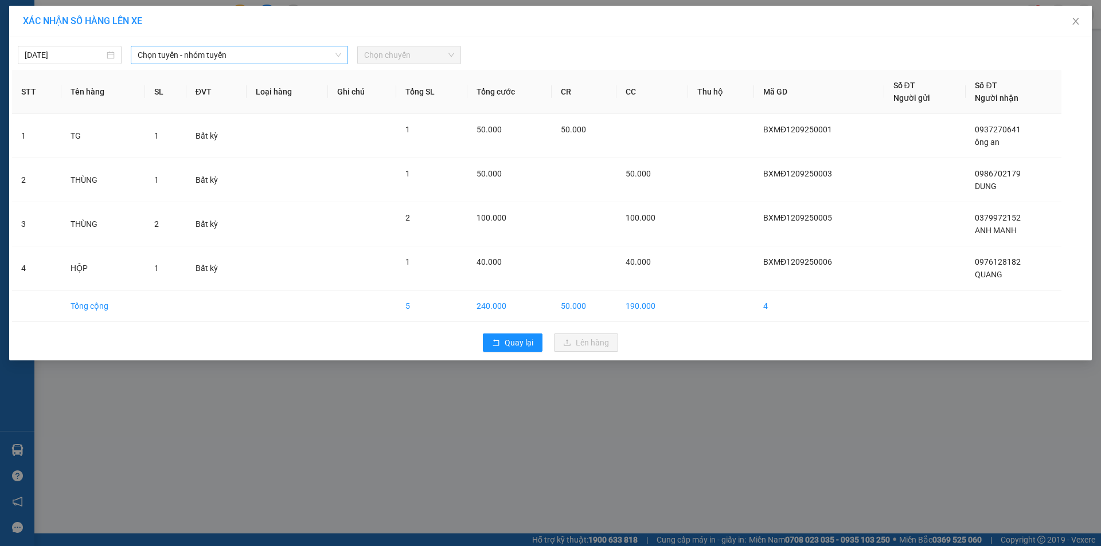
click at [291, 52] on span "Chọn tuyến - nhóm tuyến" at bounding box center [240, 54] width 204 height 17
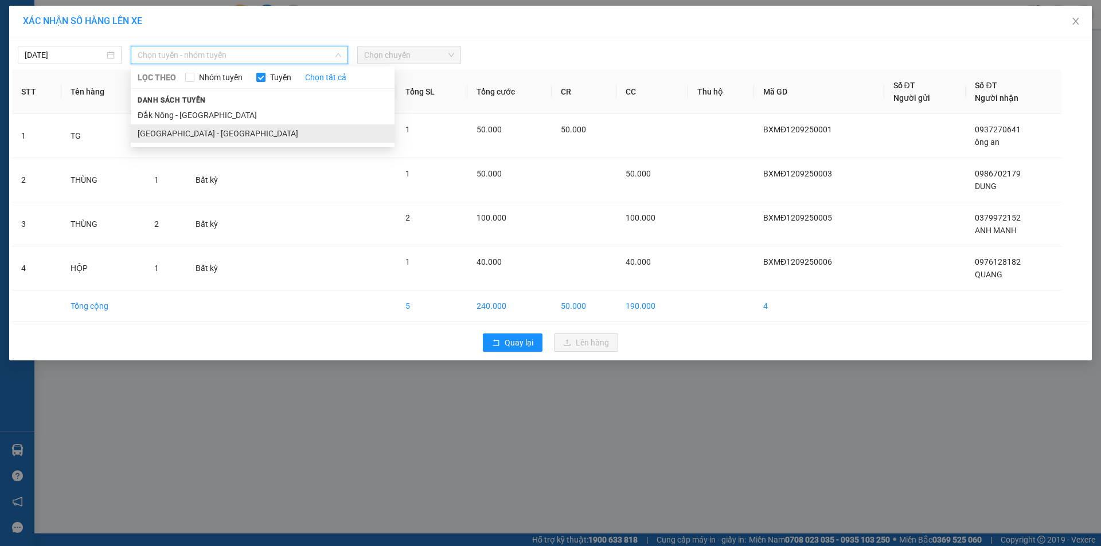
click at [194, 133] on li "[GEOGRAPHIC_DATA] - [GEOGRAPHIC_DATA]" at bounding box center [263, 133] width 264 height 18
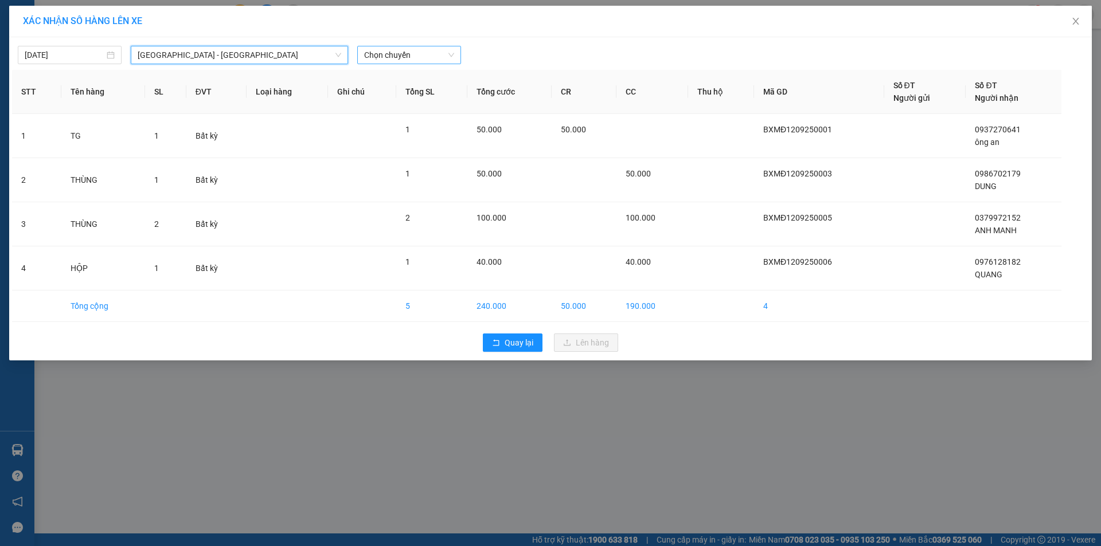
click at [425, 56] on span "Chọn chuyến" at bounding box center [409, 54] width 90 height 17
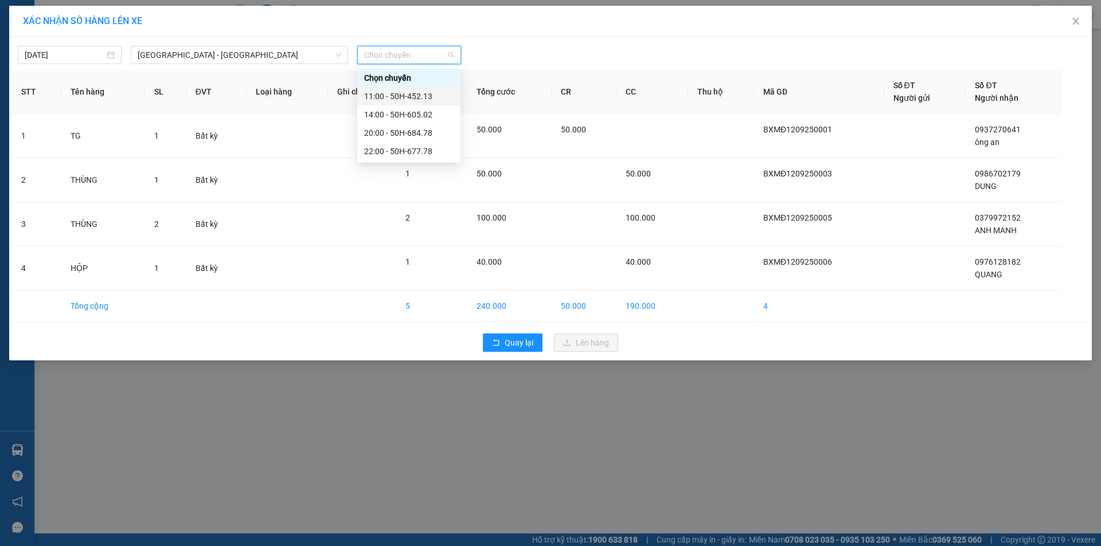
click at [425, 94] on div "11:00 - 50H-452.13" at bounding box center [408, 96] width 89 height 13
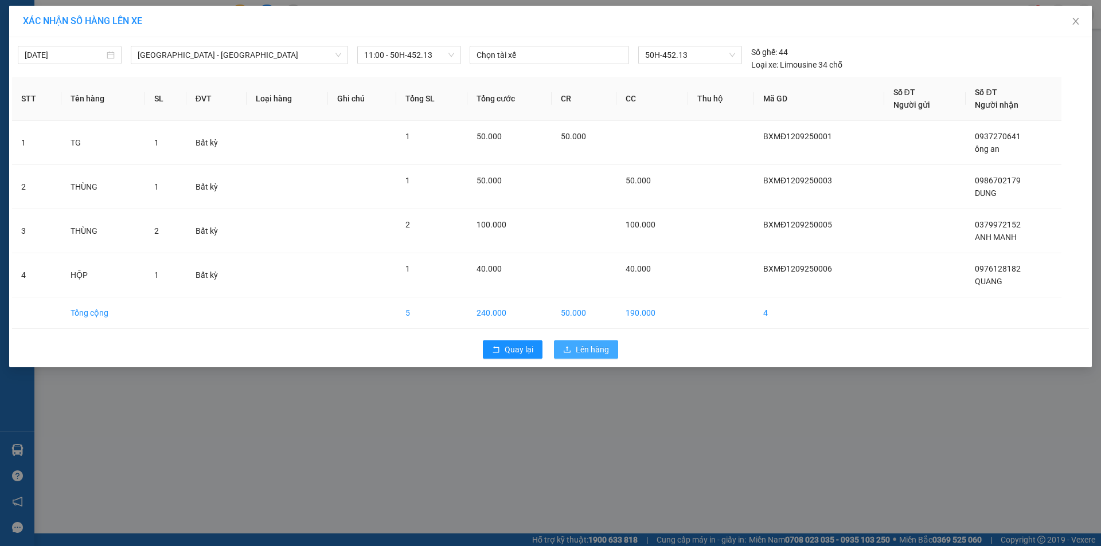
click at [605, 350] on span "Lên hàng" at bounding box center [592, 349] width 33 height 13
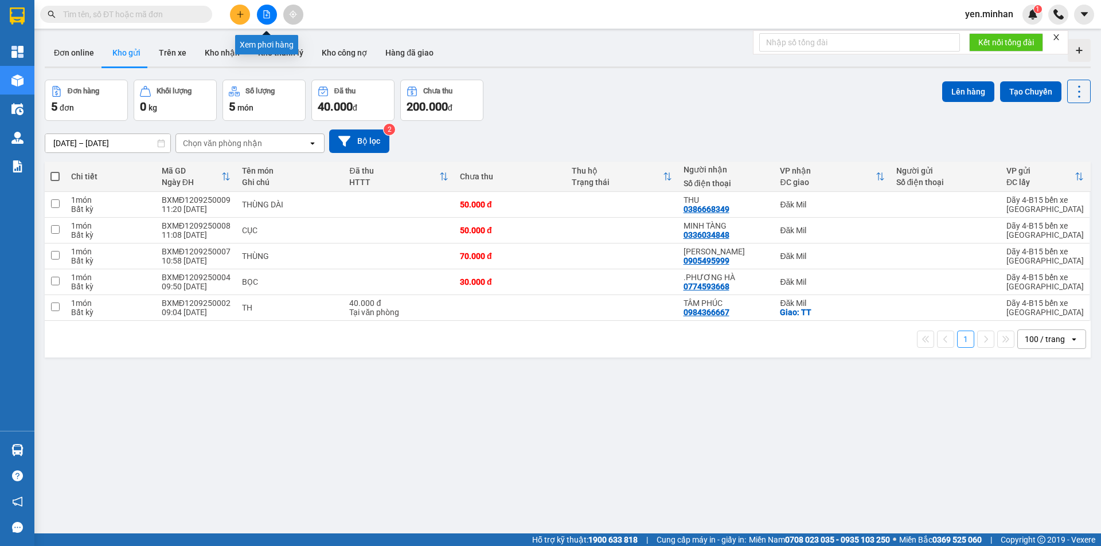
click at [267, 14] on icon "file-add" at bounding box center [267, 14] width 6 height 8
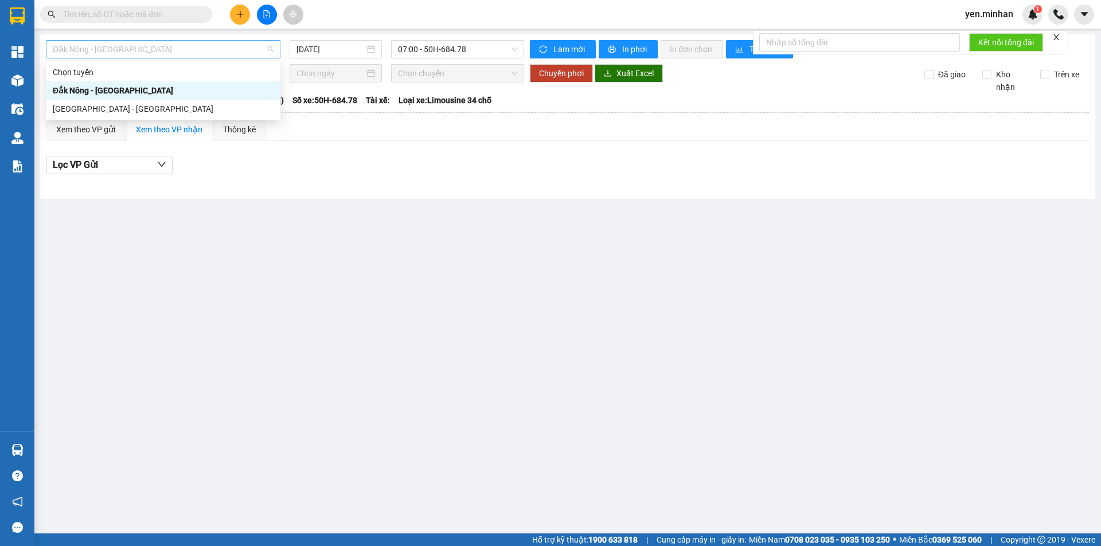
click at [210, 50] on span "Đắk Nông - [GEOGRAPHIC_DATA]" at bounding box center [163, 49] width 221 height 17
click at [127, 107] on div "[GEOGRAPHIC_DATA] - [GEOGRAPHIC_DATA]" at bounding box center [163, 109] width 221 height 13
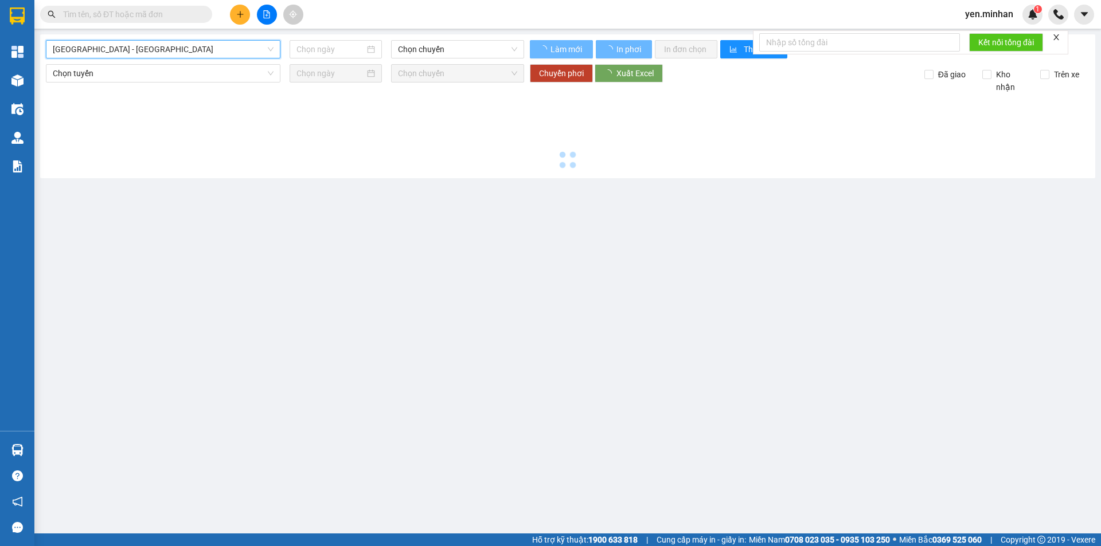
type input "[DATE]"
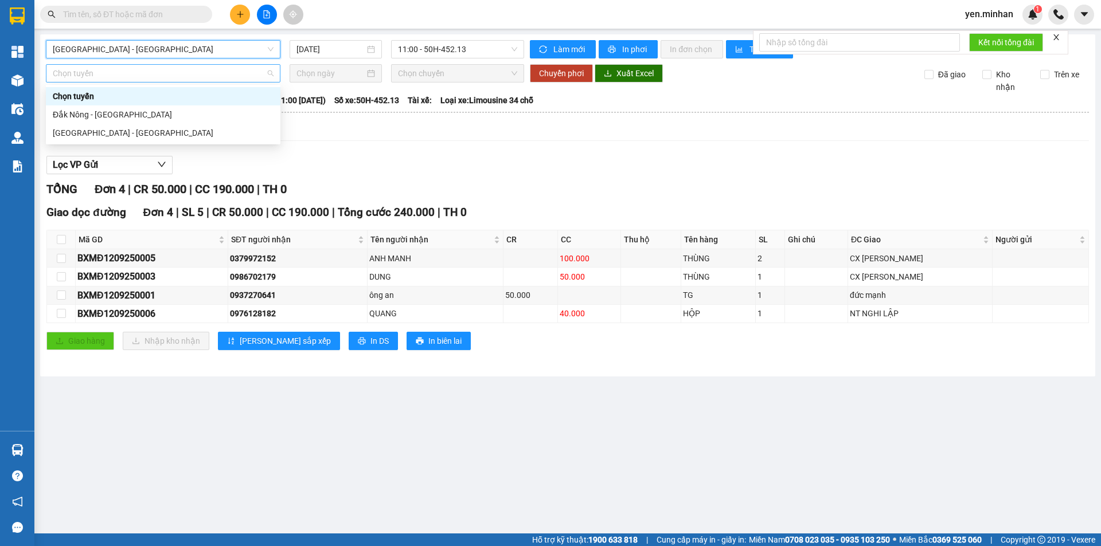
click at [151, 74] on span "Chọn tuyến" at bounding box center [163, 73] width 221 height 17
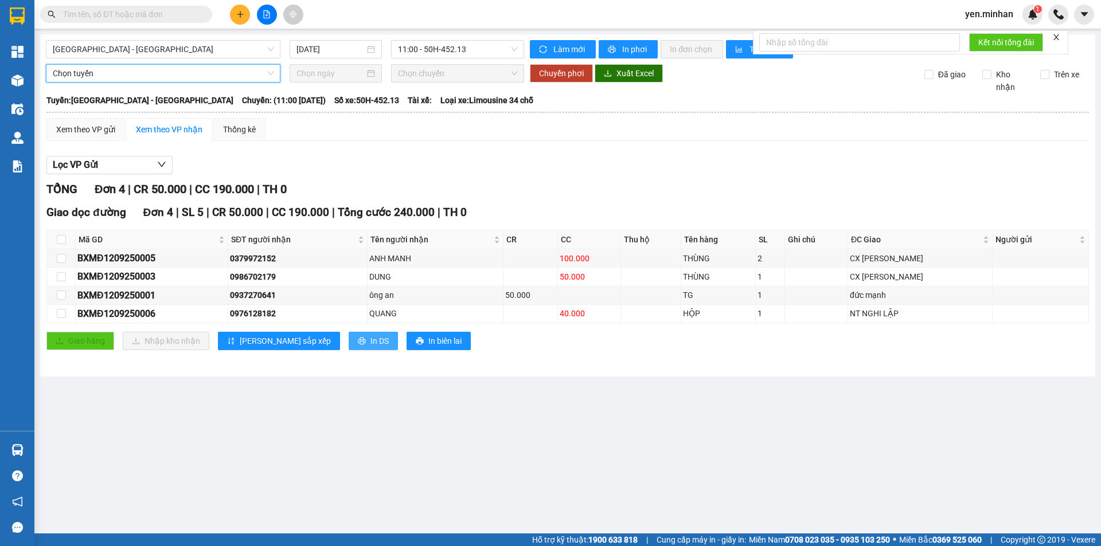
click at [370, 340] on span "In DS" at bounding box center [379, 341] width 18 height 13
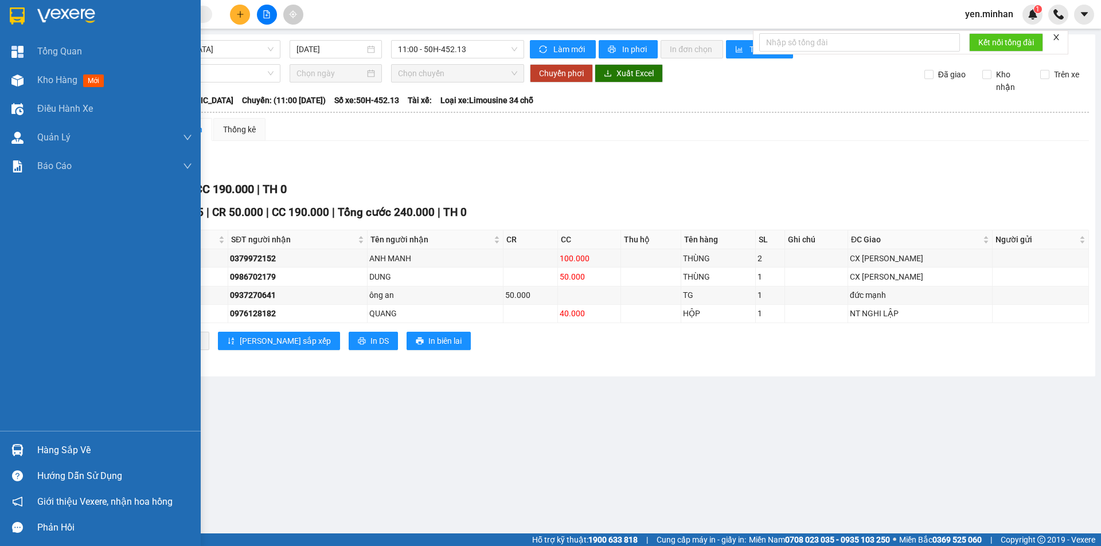
click at [7, 20] on div at bounding box center [17, 16] width 20 height 20
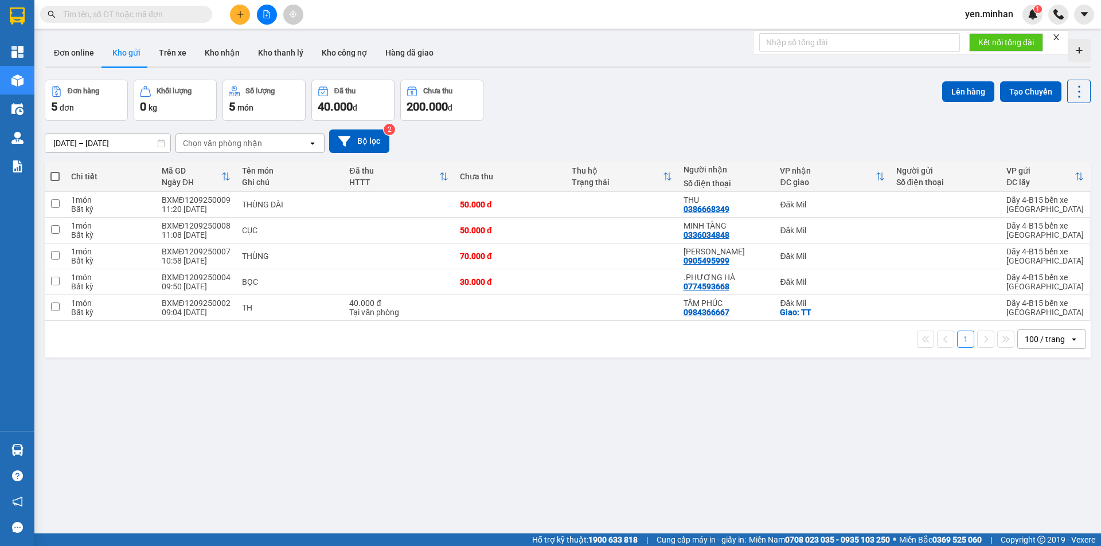
click at [568, 469] on div "ver 1.8.143 Đơn online Kho gửi Trên xe Kho nhận Kho thanh lý Kho công nợ Hàng đ…" at bounding box center [567, 307] width 1055 height 546
click at [430, 459] on div "ver 1.8.143 Đơn online Kho gửi Trên xe Kho nhận Kho thanh lý Kho công nợ Hàng đ…" at bounding box center [567, 307] width 1055 height 546
click at [758, 408] on div "ver 1.8.143 Đơn online Kho gửi Trên xe Kho nhận Kho thanh lý Kho công nợ Hàng đ…" at bounding box center [567, 307] width 1055 height 546
click at [213, 438] on div "ver 1.8.143 Đơn online Kho gửi Trên xe Kho nhận Kho thanh lý Kho công nợ Hàng đ…" at bounding box center [567, 307] width 1055 height 546
click at [238, 18] on button at bounding box center [240, 15] width 20 height 20
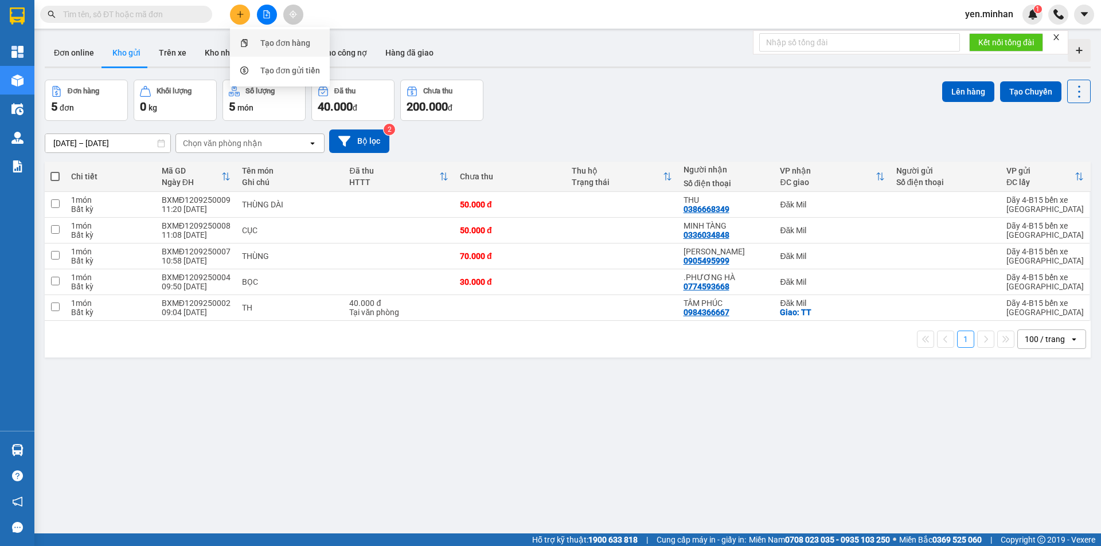
click at [257, 41] on div "Tạo đơn hàng" at bounding box center [280, 43] width 86 height 22
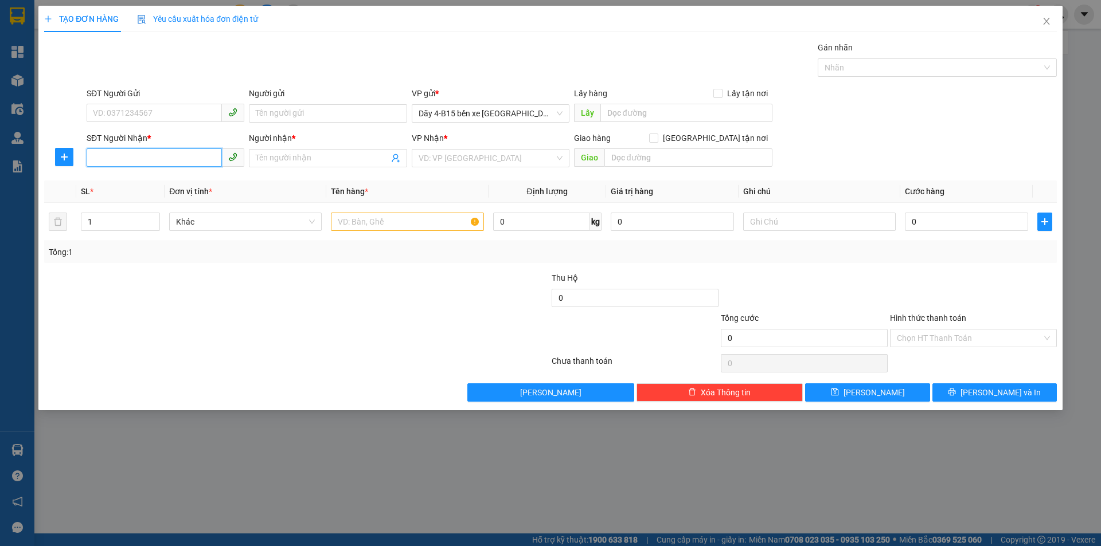
click at [159, 157] on input "SĐT Người Nhận *" at bounding box center [154, 157] width 135 height 18
click at [162, 182] on div "0935582583 - [GEOGRAPHIC_DATA]" at bounding box center [165, 181] width 144 height 13
type input "0935582583"
type input "THANH BÌNH"
type input "0935582583"
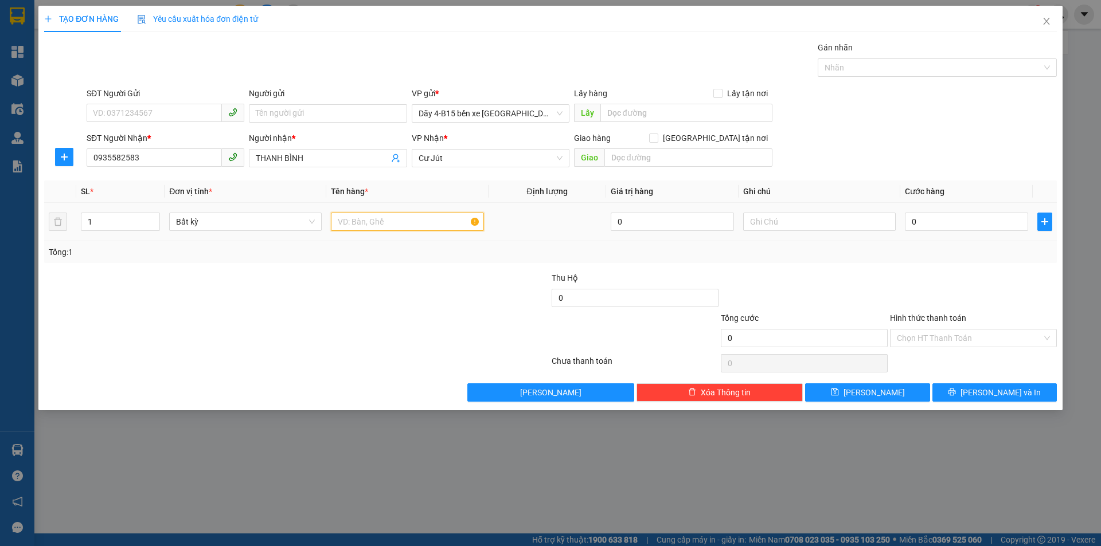
click at [376, 226] on input "text" at bounding box center [407, 222] width 152 height 18
type input "THÙNG"
click at [928, 225] on input "0" at bounding box center [966, 222] width 123 height 18
type input "5"
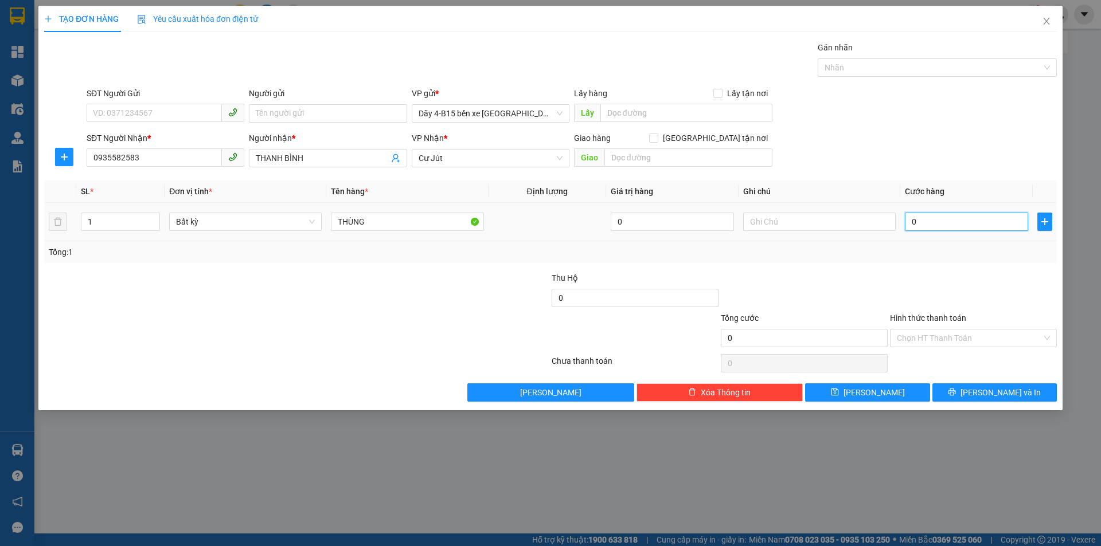
type input "5"
type input "50"
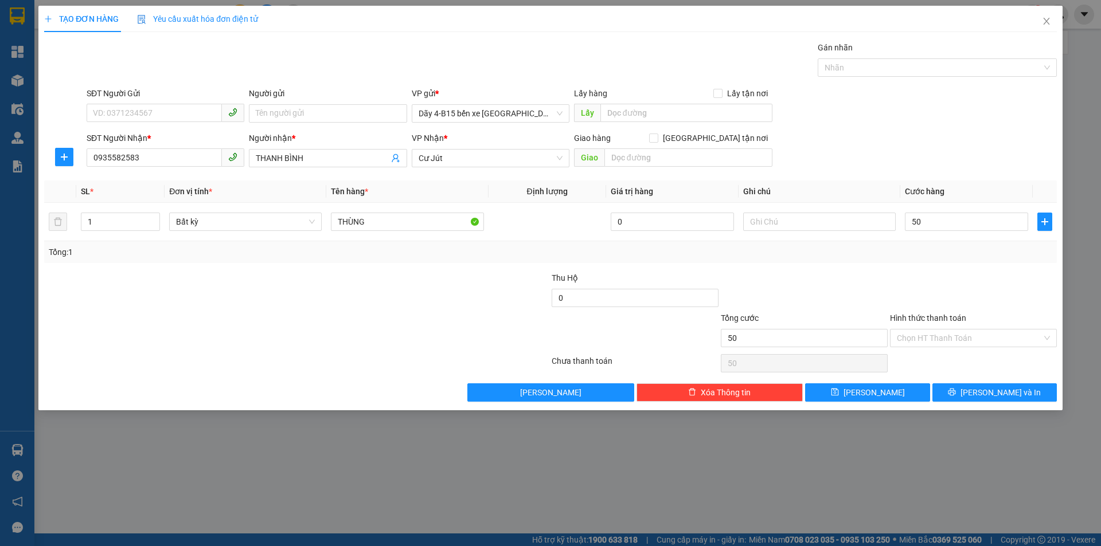
type input "50.000"
click at [828, 285] on div at bounding box center [803, 292] width 169 height 40
click at [989, 393] on span "[PERSON_NAME] và In" at bounding box center [1000, 392] width 80 height 13
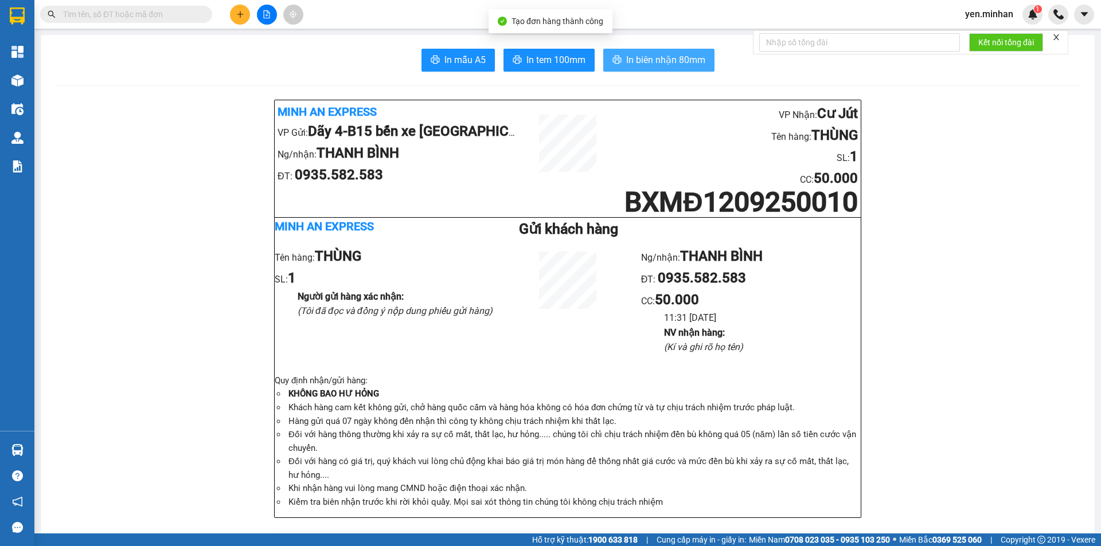
click at [671, 63] on span "In biên nhận 80mm" at bounding box center [665, 60] width 79 height 14
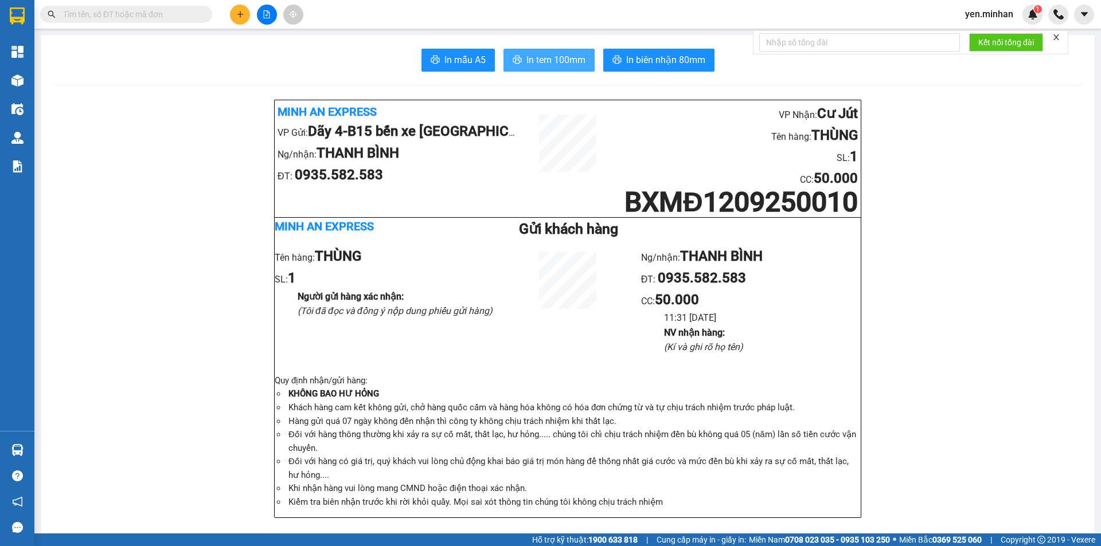
click at [542, 62] on span "In tem 100mm" at bounding box center [555, 60] width 59 height 14
click at [240, 12] on icon "plus" at bounding box center [240, 14] width 8 height 8
click at [264, 44] on div "Tạo đơn hàng" at bounding box center [285, 43] width 50 height 13
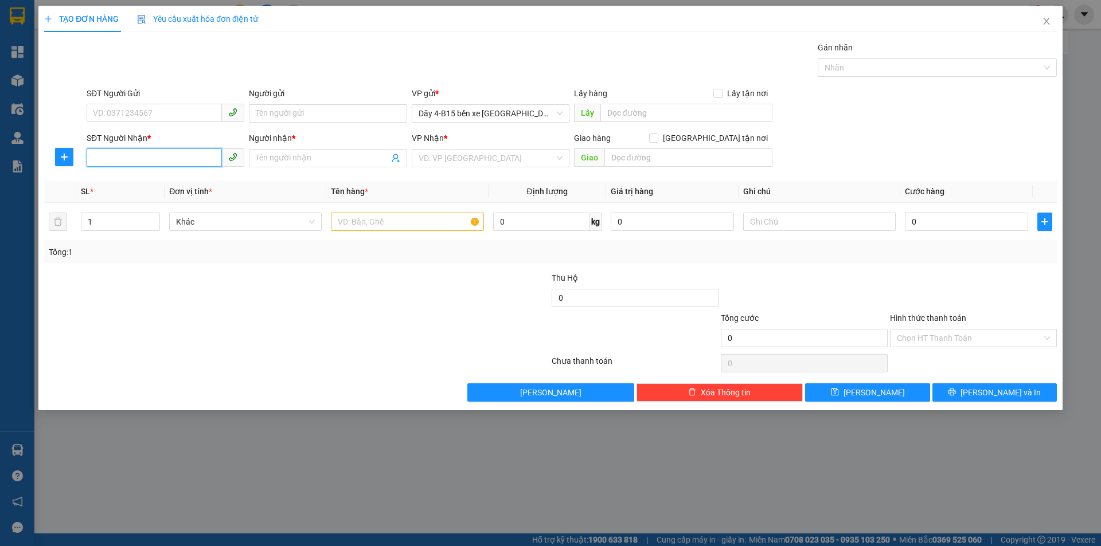
click at [164, 157] on input "SĐT Người Nhận *" at bounding box center [154, 157] width 135 height 18
click at [92, 157] on input "465999" at bounding box center [154, 157] width 135 height 18
type input "0773465999"
click at [209, 179] on div "0773465999 - HUY" at bounding box center [165, 181] width 144 height 13
type input "HUY"
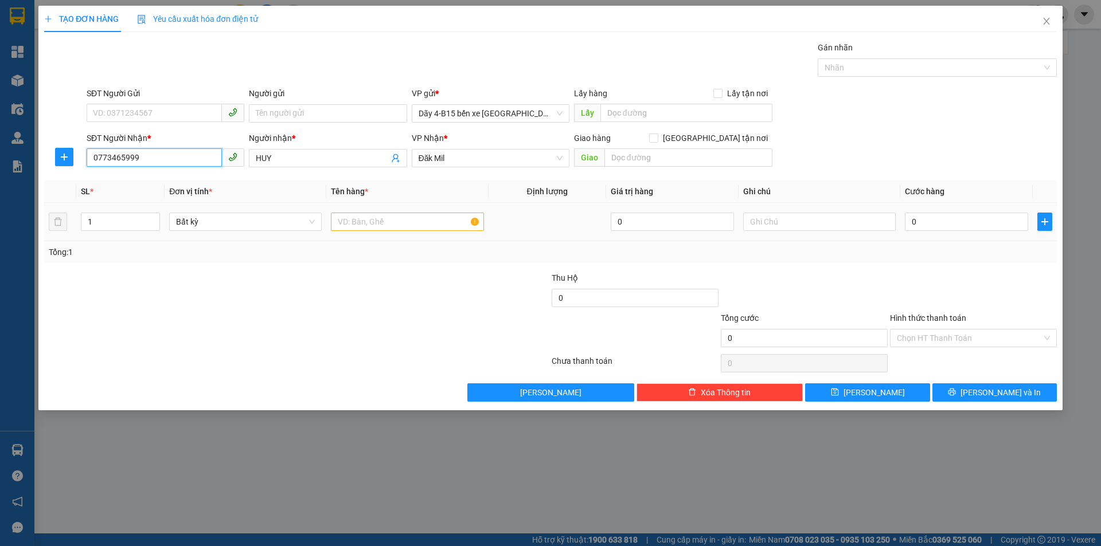
type input "0773465999"
click at [415, 219] on input "text" at bounding box center [407, 222] width 152 height 18
type input "Y"
type input "THÙNG"
click at [927, 218] on input "0" at bounding box center [966, 222] width 123 height 18
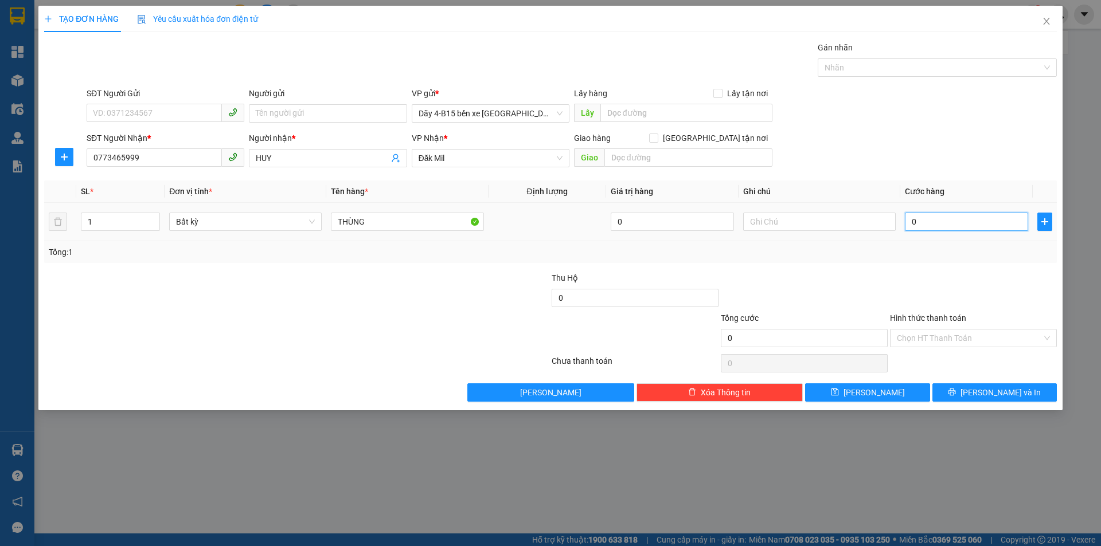
click at [927, 218] on input "0" at bounding box center [966, 222] width 123 height 18
type input "4"
type input "40"
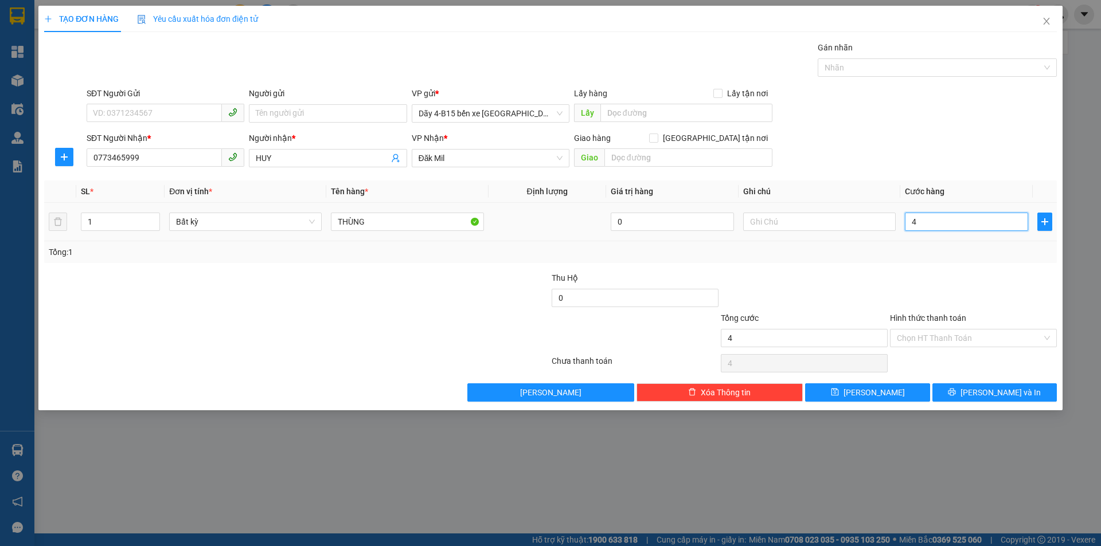
type input "40"
type input "40.000"
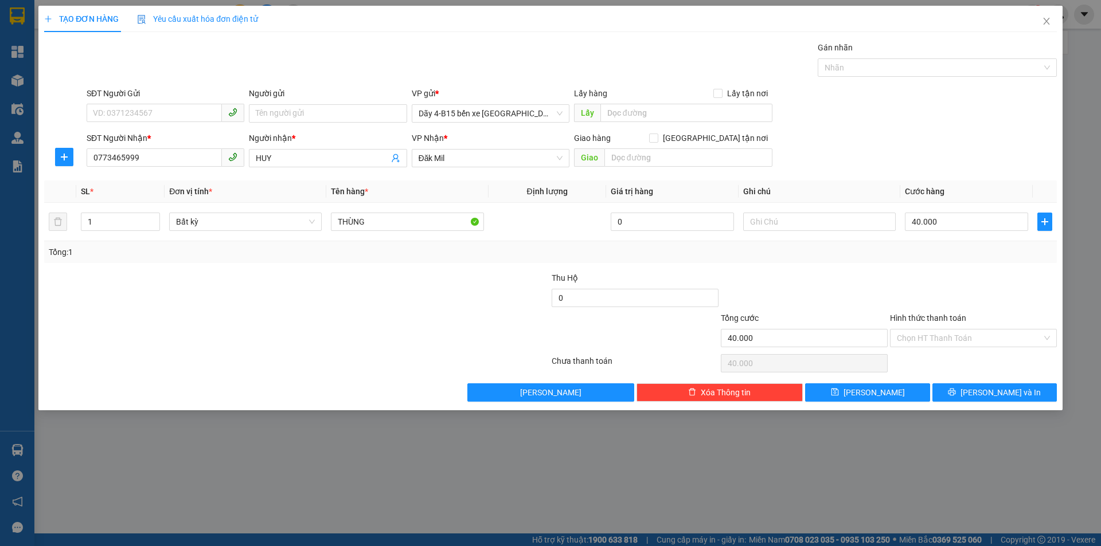
click at [904, 284] on div at bounding box center [973, 292] width 169 height 40
click at [956, 394] on icon "printer" at bounding box center [952, 392] width 8 height 8
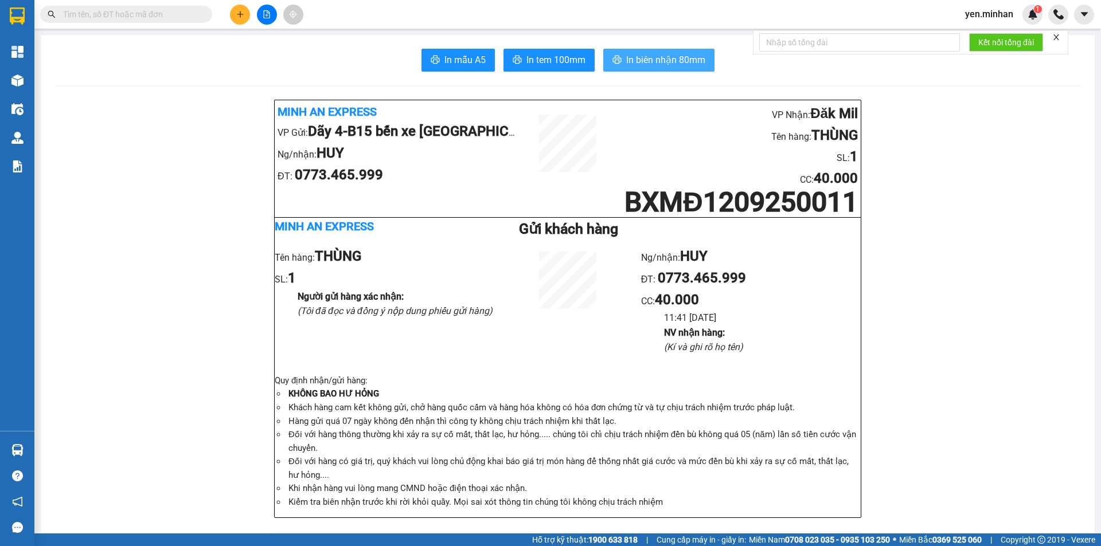
click at [672, 55] on span "In biên nhận 80mm" at bounding box center [665, 60] width 79 height 14
click at [537, 54] on span "In tem 100mm" at bounding box center [555, 60] width 59 height 14
